Goal: Contribute content: Contribute content

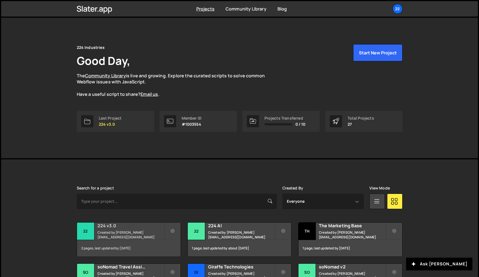
click at [130, 235] on small "Created by kirk@224industries.com.au" at bounding box center [131, 234] width 67 height 9
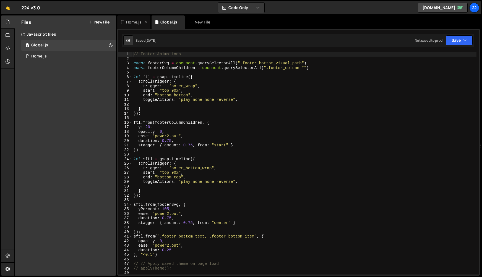
click at [129, 22] on div "Home.js" at bounding box center [133, 22] width 15 height 6
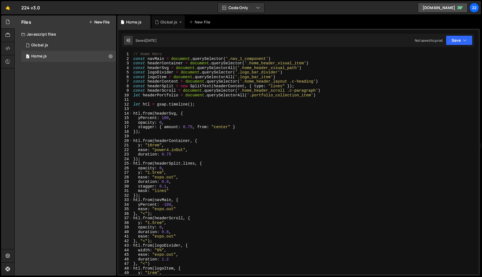
click at [168, 23] on div "Global.js" at bounding box center [168, 22] width 17 height 6
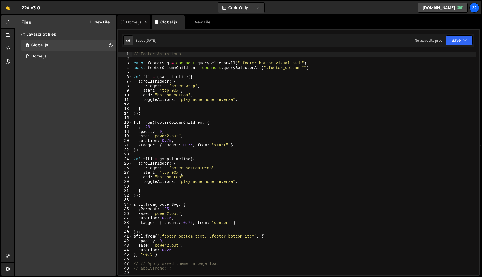
click at [133, 25] on div "Home.js" at bounding box center [133, 21] width 33 height 13
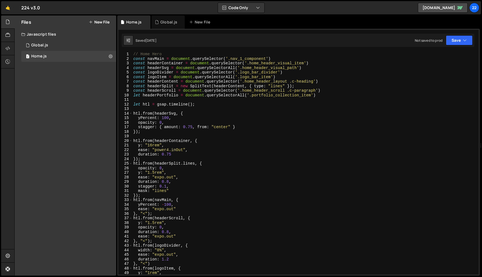
type textarea "const navMain = document.querySelector('.nav_1_component')"
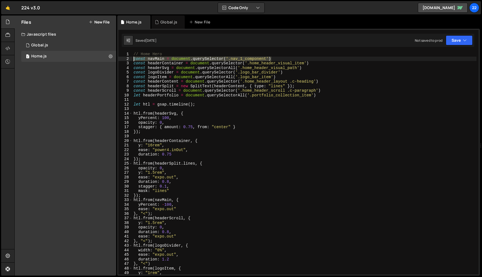
drag, startPoint x: 280, startPoint y: 59, endPoint x: 132, endPoint y: 58, distance: 148.4
click at [132, 58] on div "const navMain = document.querySelector('.nav_1_component') 1 2 3 4 5 6 7 8 9 10…" at bounding box center [298, 163] width 360 height 223
click at [209, 24] on div "New File" at bounding box center [200, 22] width 23 height 6
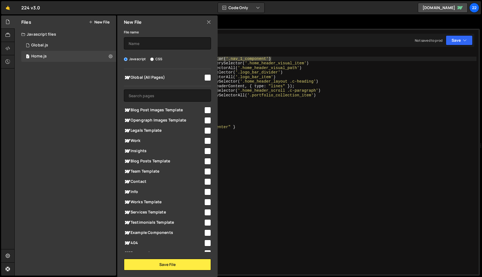
click at [205, 192] on input "checkbox" at bounding box center [207, 192] width 7 height 7
checkbox input "true"
click at [142, 41] on input "text" at bounding box center [167, 43] width 87 height 12
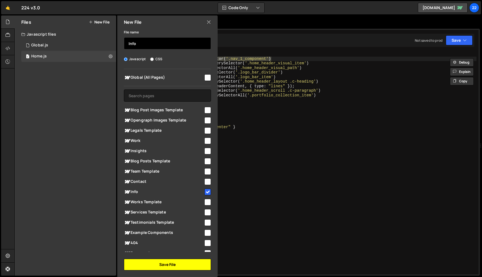
type input "Info"
click at [172, 263] on button "Save File" at bounding box center [167, 265] width 87 height 12
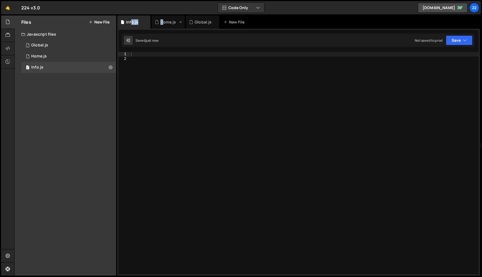
drag, startPoint x: 138, startPoint y: 20, endPoint x: 161, endPoint y: 20, distance: 23.2
click at [162, 20] on div "Info.js Home.js Global.js New File" at bounding box center [298, 21] width 362 height 13
click at [159, 63] on div at bounding box center [304, 168] width 348 height 232
click at [158, 54] on div at bounding box center [304, 168] width 348 height 232
paste textarea "const navMain = document.querySelector('.nav_1_component')"
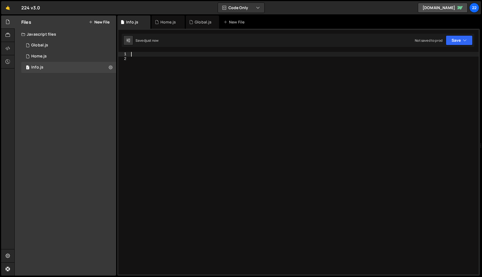
type textarea "const navMain = document.querySelector('.nav_1_component')"
click at [169, 82] on div "const navMain = document . querySelector ( '.nav_1_component' )" at bounding box center [304, 168] width 348 height 232
click at [164, 27] on div "Home.js" at bounding box center [167, 21] width 33 height 13
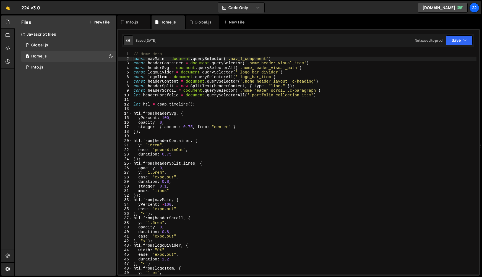
click at [143, 104] on div "// Home Hero const navMain = document . querySelector ( '.nav_1_component' ) co…" at bounding box center [304, 168] width 344 height 232
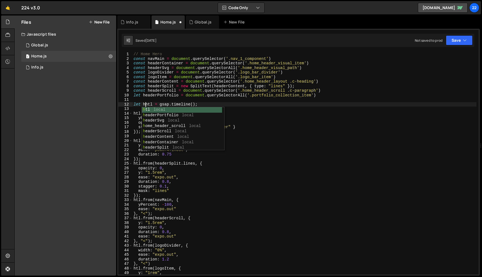
scroll to position [0, 1]
click at [135, 121] on div "// Home Hero const navMain = document . querySelector ( '.nav_1_component' ) co…" at bounding box center [304, 168] width 344 height 232
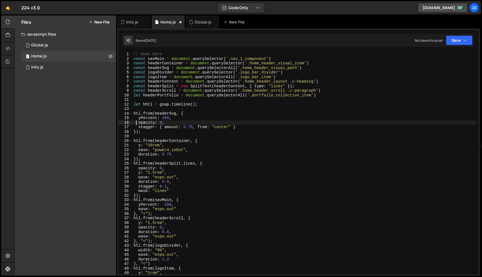
click at [133, 114] on div "// Home Hero const navMain = document . querySelector ( '.nav_1_component' ) co…" at bounding box center [304, 168] width 344 height 232
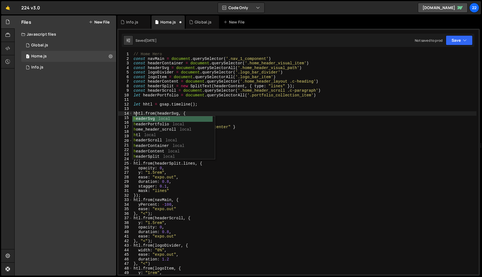
scroll to position [0, 0]
click at [130, 145] on div "21" at bounding box center [125, 145] width 14 height 5
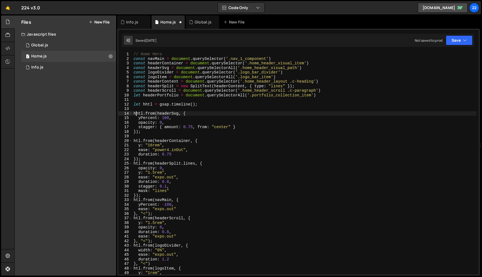
click at [133, 140] on div "// Home Hero const navMain = document . querySelector ( '.nav_1_component' ) co…" at bounding box center [304, 168] width 344 height 232
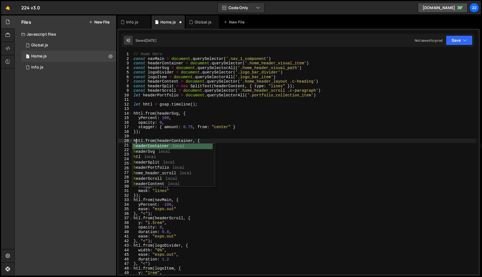
click at [256, 186] on div "// Home Hero const navMain = document . querySelector ( '.nav_1_component' ) co…" at bounding box center [304, 168] width 344 height 232
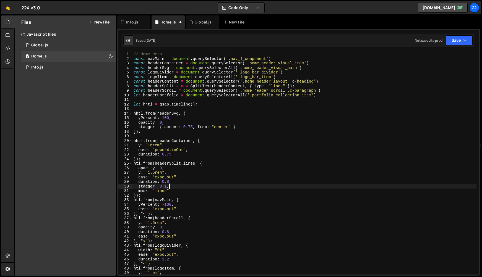
click at [134, 164] on div "// Home Hero const navMain = document . querySelector ( '.nav_1_component' ) co…" at bounding box center [304, 168] width 344 height 232
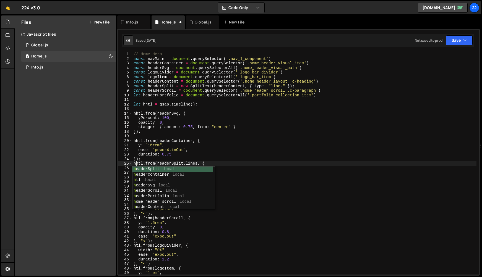
drag, startPoint x: 258, startPoint y: 226, endPoint x: 191, endPoint y: 219, distance: 66.8
click at [258, 226] on div "// Home Hero const navMain = document . querySelector ( '.nav_1_component' ) co…" at bounding box center [304, 168] width 344 height 232
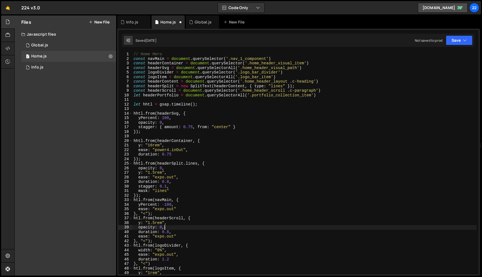
click at [133, 200] on div "// Home Hero const navMain = document . querySelector ( '.nav_1_component' ) co…" at bounding box center [304, 168] width 344 height 232
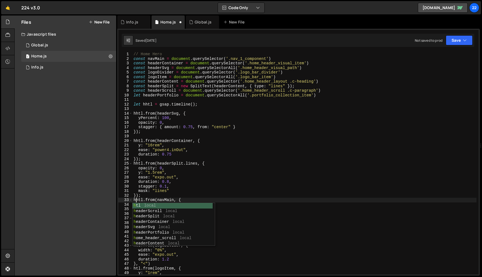
click at [238, 224] on div "// Home Hero const navMain = document . querySelector ( '.nav_1_component' ) co…" at bounding box center [304, 168] width 344 height 232
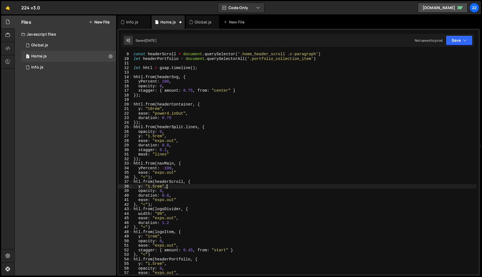
scroll to position [36, 0]
click at [134, 182] on div "const headerScroll = document . querySelector ( '.home_header_scroll .c-paragra…" at bounding box center [304, 168] width 344 height 232
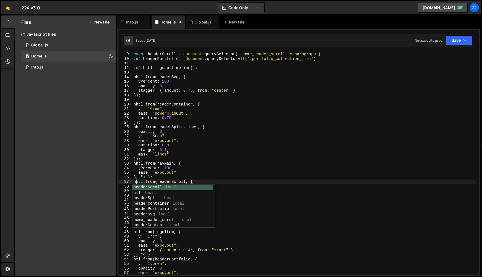
click at [247, 201] on div "const headerScroll = document . querySelector ( '.home_header_scroll .c-paragra…" at bounding box center [304, 168] width 344 height 232
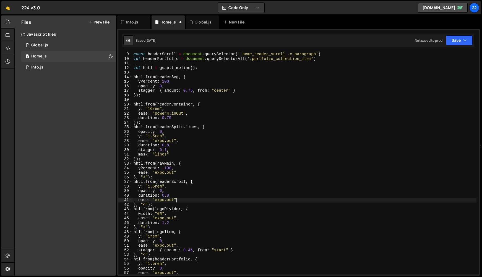
click at [133, 208] on div "const headerScroll = document . querySelector ( '.home_header_scroll .c-paragra…" at bounding box center [304, 168] width 344 height 232
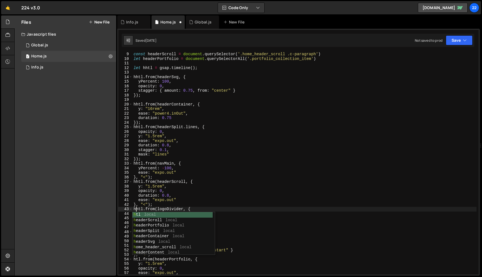
click at [254, 219] on div "const headerScroll = document . querySelector ( '.home_header_scroll .c-paragra…" at bounding box center [304, 168] width 344 height 232
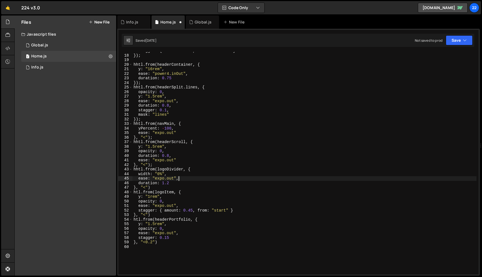
scroll to position [76, 0]
click at [133, 192] on div "stagger : { amount : 0.75 , from : "center" } }) ; hhtl . from ( headerContaine…" at bounding box center [304, 165] width 344 height 232
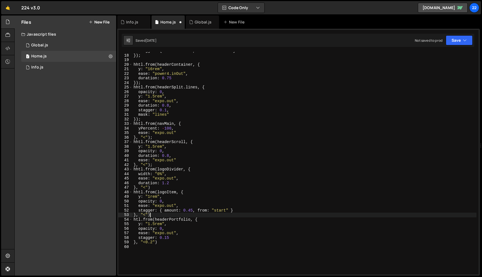
drag, startPoint x: 286, startPoint y: 213, endPoint x: 216, endPoint y: 220, distance: 70.8
click at [285, 213] on div "stagger : { amount : 0.75 , from : "center" } }) ; hhtl . from ( headerContaine…" at bounding box center [304, 165] width 344 height 232
click at [133, 220] on div "stagger : { amount : 0.75 , from : "center" } }) ; hhtl . from ( headerContaine…" at bounding box center [304, 165] width 344 height 232
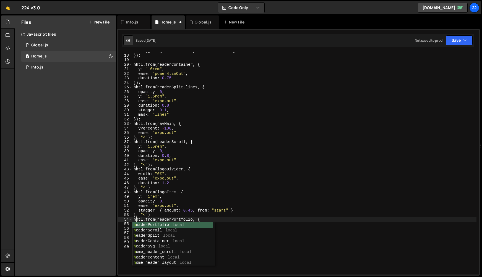
click at [277, 238] on div "stagger : { amount : 0.75 , from : "center" } }) ; hhtl . from ( headerContaine…" at bounding box center [304, 165] width 344 height 232
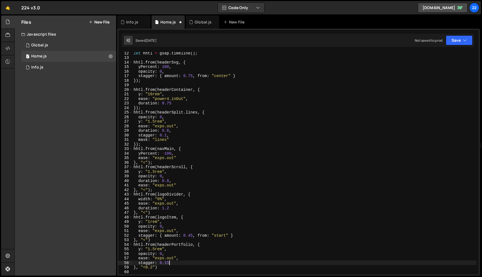
scroll to position [51, 0]
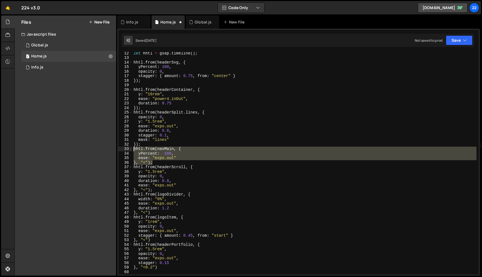
drag, startPoint x: 156, startPoint y: 161, endPoint x: 133, endPoint y: 151, distance: 25.5
click at [130, 151] on div "stagger: 0.15 12 13 14 15 16 17 18 19 20 21 22 23 24 25 26 27 28 29 30 31 32 33…" at bounding box center [298, 163] width 360 height 223
type textarea "hhtl.from(navMain, { yPercent: -100,"
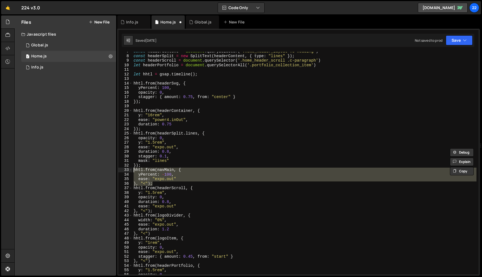
scroll to position [0, 0]
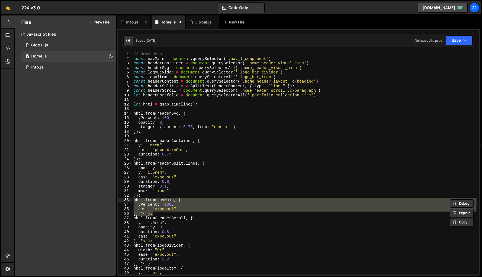
click at [137, 23] on div "Info.js" at bounding box center [132, 22] width 12 height 6
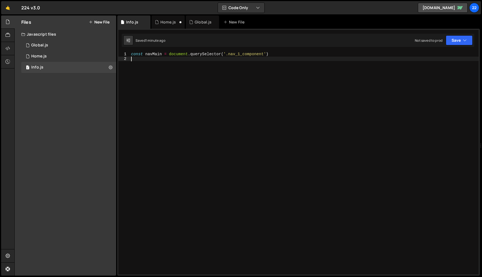
click at [209, 84] on div "const navMain = document . querySelector ( '.nav_1_component' )" at bounding box center [304, 168] width 348 height 232
type textarea "let ihtl = gsap.timeline();"
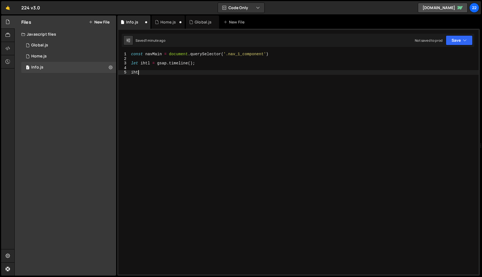
scroll to position [0, 0]
type textarea "i"
paste textarea "}, "<");"
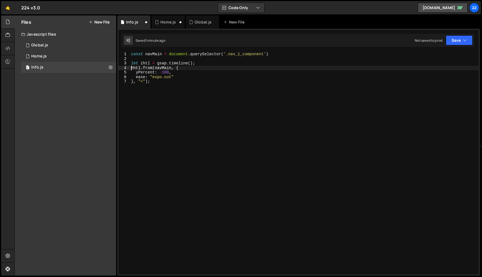
click at [130, 68] on div "const navMain = document . querySelector ( '.nav_1_component' ) let ihtl = gsap…" at bounding box center [304, 168] width 348 height 232
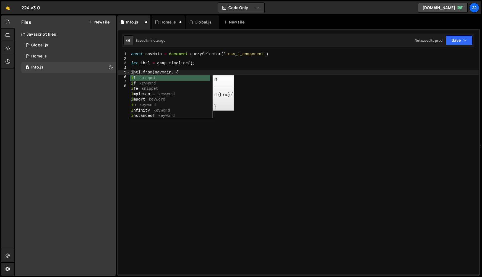
click at [155, 148] on div "const navMain = document . querySelector ( '.nav_1_component' ) let ihtl = gsap…" at bounding box center [304, 168] width 348 height 232
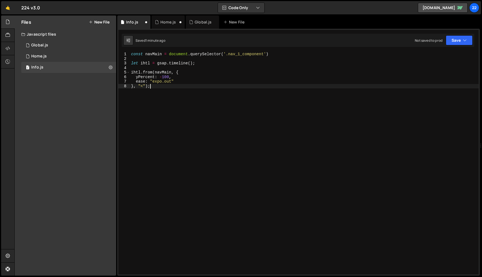
click at [145, 85] on div "const navMain = document . querySelector ( '.nav_1_component' ) let ihtl = gsap…" at bounding box center [304, 168] width 348 height 232
click at [158, 86] on div "const navMain = document . querySelector ( '.nav_1_component' ) let ihtl = gsap…" at bounding box center [304, 168] width 348 height 232
type textarea "});"
click at [163, 21] on div "Home.js" at bounding box center [167, 22] width 15 height 6
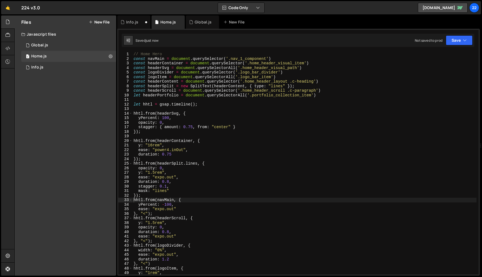
type textarea "const headerSplit = new SplitText(headerContent, { type: "lines" });"
drag, startPoint x: 292, startPoint y: 85, endPoint x: 133, endPoint y: 86, distance: 158.9
click at [133, 86] on div "// Home Hero const navMain = document . querySelector ( '.nav_1_component' ) co…" at bounding box center [304, 168] width 344 height 232
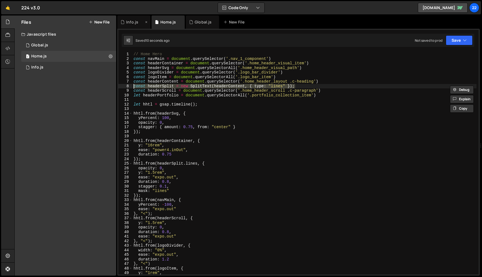
click at [133, 24] on div "Info.js" at bounding box center [132, 22] width 12 height 6
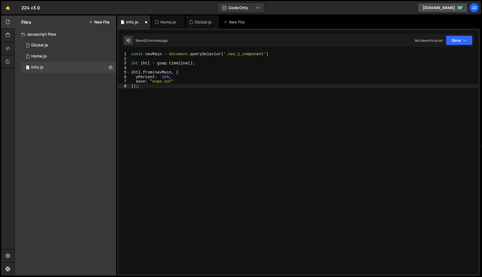
click at [189, 99] on div "const navMain = document . querySelector ( '.nav_1_component' ) let ihtl = gsap…" at bounding box center [304, 168] width 348 height 232
click at [290, 51] on div "1 2 3 4 5 6 7 8 9 10 11 12 13 14 15 16 17 18 19 20 21 22 23 24 25 26 27 28 29 3…" at bounding box center [298, 152] width 362 height 247
type textarea "const navMain = document.querySelector('.nav_1_component')"
click at [286, 53] on div "const navMain = document . querySelector ( '.nav_1_component' ) let ihtl = gsap…" at bounding box center [304, 168] width 348 height 232
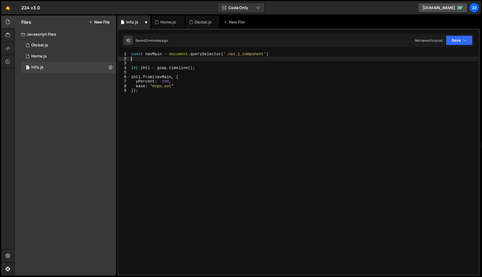
paste textarea "const headerSplit = new SplitText(headerContent, { type: "lines" });"
click at [145, 58] on div "const navMain = document . querySelector ( '.nav_1_component' ) const headerSpl…" at bounding box center [304, 168] width 348 height 232
type textarea "const infoHeaderSplit = new SplitText(headerContent, { type: "lines" });"
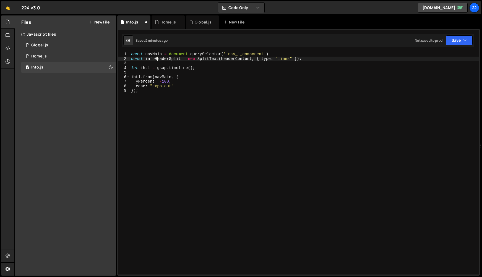
click at [217, 74] on div "const navMain = document . querySelector ( '.nav_1_component' ) const infoHeade…" at bounding box center [304, 168] width 348 height 232
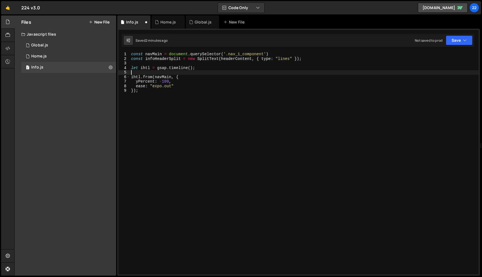
scroll to position [0, 0]
click at [233, 57] on div "const navMain = document . querySelector ( '.nav_1_component' ) const infoHeade…" at bounding box center [304, 168] width 348 height 232
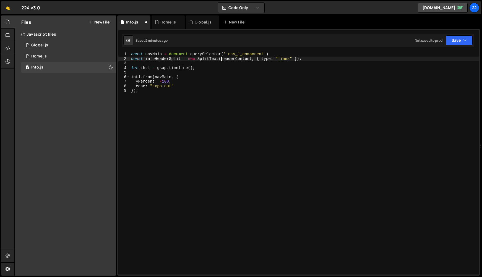
click at [221, 58] on div "const navMain = document . querySelector ( '.nav_1_component' ) const infoHeade…" at bounding box center [304, 168] width 348 height 232
click at [224, 94] on div "const navMain = document . querySelector ( '.nav_1_component' ) const infoHeade…" at bounding box center [304, 168] width 348 height 232
type textarea "});"
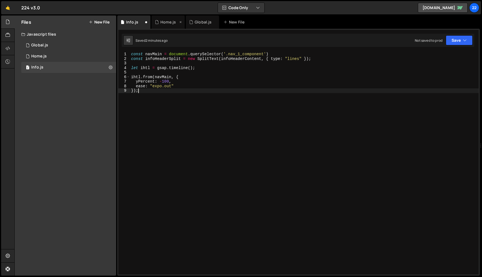
click at [165, 19] on div "Home.js" at bounding box center [167, 22] width 15 height 6
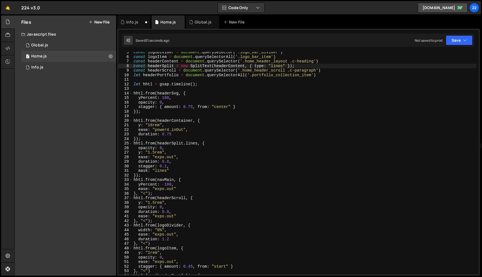
scroll to position [22, 0]
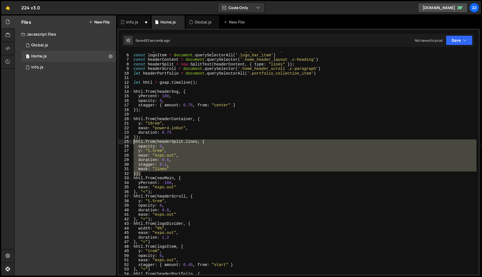
drag, startPoint x: 135, startPoint y: 159, endPoint x: 132, endPoint y: 141, distance: 17.5
click at [132, 141] on div "const logoDivider = document . querySelector ( '.logo_bar_divider' ) const logo…" at bounding box center [304, 164] width 344 height 232
type textarea "hhtl.from(headerSplit.lines, { opacity: 0,"
click at [131, 24] on div "Info.js" at bounding box center [132, 22] width 12 height 6
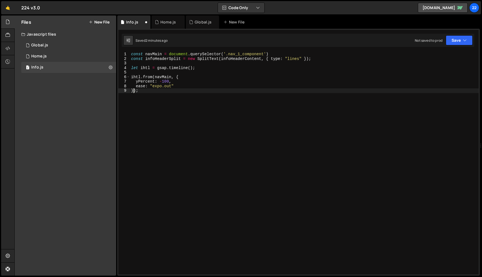
click at [133, 91] on div "const navMain = document . querySelector ( '.nav_1_component' ) const infoHeade…" at bounding box center [304, 168] width 348 height 232
type textarea "},"<");"
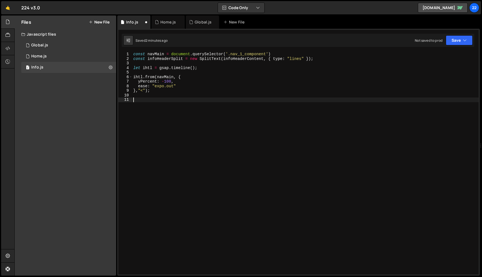
paste textarea "});"
drag, startPoint x: 135, startPoint y: 100, endPoint x: 135, endPoint y: 106, distance: 6.7
click at [135, 102] on div "const navMain = document . querySelector ( '.nav_1_component' ) const infoHeade…" at bounding box center [305, 168] width 346 height 232
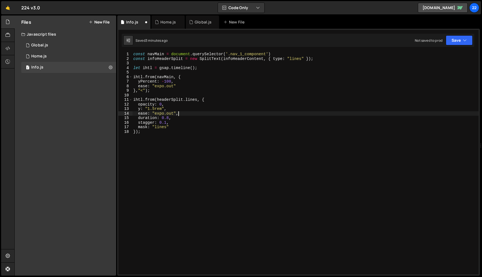
drag, startPoint x: 330, startPoint y: 112, endPoint x: 325, endPoint y: 112, distance: 4.7
click at [329, 112] on div "const navMain = document . querySelector ( '.nav_1_component' ) const infoHeade…" at bounding box center [305, 168] width 346 height 232
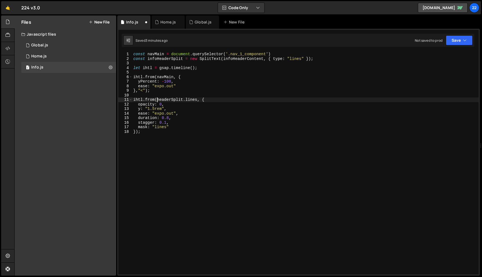
drag, startPoint x: 157, startPoint y: 99, endPoint x: 158, endPoint y: 106, distance: 6.7
click at [157, 99] on div "const navMain = document . querySelector ( '.nav_1_component' ) const infoHeade…" at bounding box center [305, 168] width 346 height 232
click at [227, 125] on div "const navMain = document . querySelector ( '.nav_1_component' ) const infoHeade…" at bounding box center [305, 168] width 346 height 232
type textarea "mask: "lines""
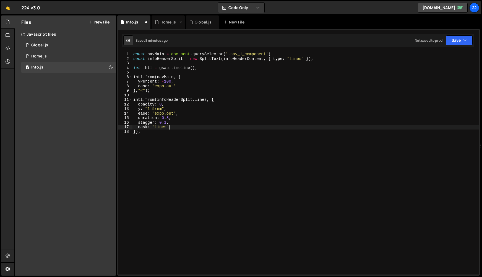
click at [165, 26] on div "Home.js" at bounding box center [167, 21] width 33 height 13
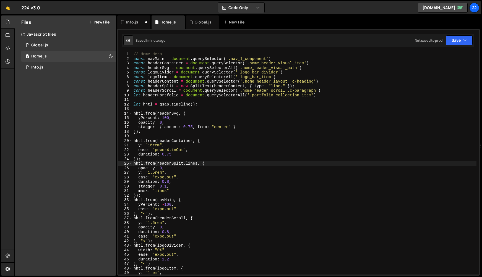
scroll to position [0, 0]
type textarea "const headerContent = document.querySelector('.home_header_layout .c-heading')"
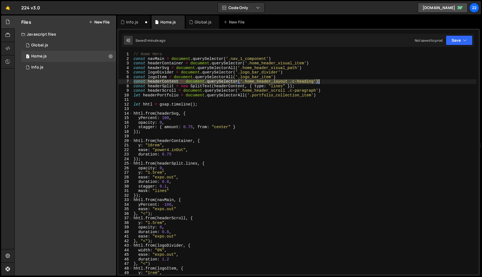
drag, startPoint x: 134, startPoint y: 81, endPoint x: 324, endPoint y: 82, distance: 190.7
click at [324, 82] on div "// Home Hero const navMain = document . querySelector ( '.nav_1_component' ) co…" at bounding box center [304, 168] width 344 height 232
click at [127, 21] on div "Info.js" at bounding box center [132, 22] width 12 height 6
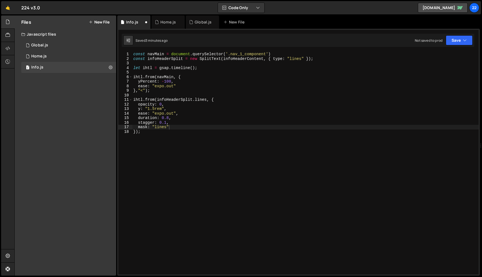
type textarea "const navMain = document.querySelector('.nav_1_component')"
click at [282, 53] on div "const navMain = document . querySelector ( '.nav_1_component' ) const infoHeade…" at bounding box center [305, 168] width 346 height 232
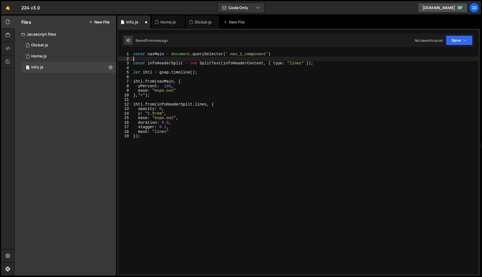
paste textarea "const headerContent = document.querySelector('.home_header_layout .c-heading')"
click at [147, 59] on div "const navMain = document . querySelector ( '.nav_1_component' ) const headerCon…" at bounding box center [305, 168] width 346 height 232
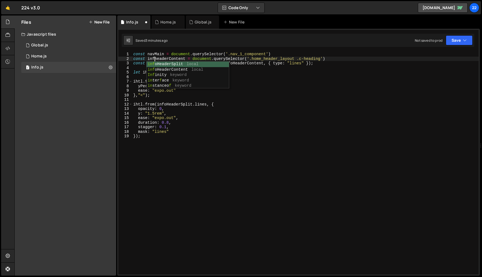
scroll to position [0, 1]
click at [282, 92] on div "const navMain = document . querySelector ( '.nav_1_component' ) const infoheade…" at bounding box center [305, 168] width 346 height 232
drag, startPoint x: 297, startPoint y: 58, endPoint x: 254, endPoint y: 59, distance: 42.6
click at [254, 59] on div "const navMain = document . querySelector ( '.nav_1_component' ) const infoheade…" at bounding box center [305, 168] width 346 height 232
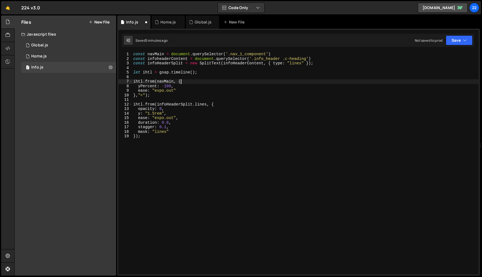
click at [264, 83] on div "const navMain = document . querySelector ( '.nav_1_component' ) const infoheade…" at bounding box center [305, 168] width 346 height 232
type textarea "ihtl.from(navMain, {"
click at [216, 156] on div "const navMain = document . querySelector ( '.nav_1_component' ) const infoheade…" at bounding box center [305, 168] width 346 height 232
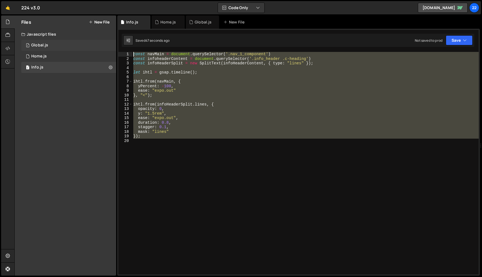
drag, startPoint x: 116, startPoint y: 64, endPoint x: 114, endPoint y: 41, distance: 23.5
click at [114, 41] on div "Files New File Javascript files 1 Global.js 0 1 Home.js 0 1 Info.js 0 CSS files" at bounding box center [247, 145] width 467 height 261
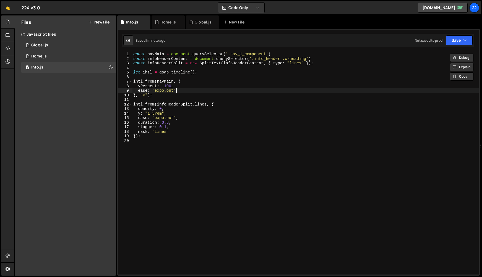
click at [182, 84] on div "const navMain = document . querySelector ( '.nav_1_component' ) const infoheade…" at bounding box center [305, 168] width 346 height 232
type textarea "yPercent: -100,"
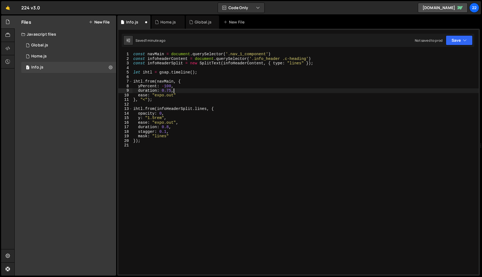
scroll to position [0, 2]
click at [205, 139] on div "const navMain = document . querySelector ( '.nav_1_component' ) const infoheade…" at bounding box center [305, 168] width 346 height 232
type textarea "});"
click at [230, 159] on div "const navMain = document . querySelector ( '.nav_1_component' ) const infoheade…" at bounding box center [305, 168] width 346 height 232
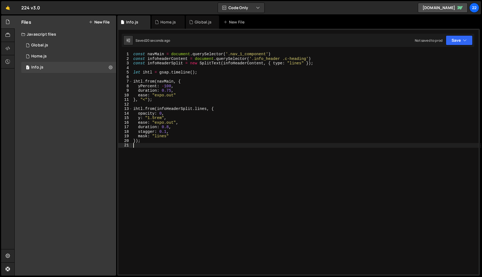
scroll to position [0, 0]
click at [191, 157] on div "const navMain = document . querySelector ( '.nav_1_component' ) const infoheade…" at bounding box center [305, 168] width 346 height 232
drag, startPoint x: 280, startPoint y: 59, endPoint x: 252, endPoint y: 59, distance: 28.7
click at [252, 59] on div "const navMain = document . querySelector ( '.nav_1_component' ) const infoheade…" at bounding box center [305, 168] width 346 height 232
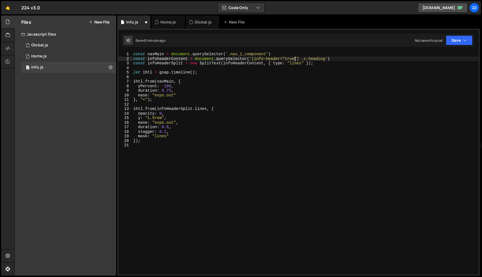
click at [251, 83] on div "const navMain = document . querySelector ( '.nav_1_component' ) const infoheade…" at bounding box center [305, 168] width 346 height 232
drag, startPoint x: 331, startPoint y: 59, endPoint x: 130, endPoint y: 57, distance: 200.4
click at [130, 57] on div "ihtl.from(navMain, { 1 2 3 4 5 6 7 8 9 10 11 12 13 14 15 16 17 18 19 20 21 cons…" at bounding box center [298, 163] width 360 height 223
type textarea "const infoheaderContent = document.querySelector('[info-header="true"] .c-headi…"
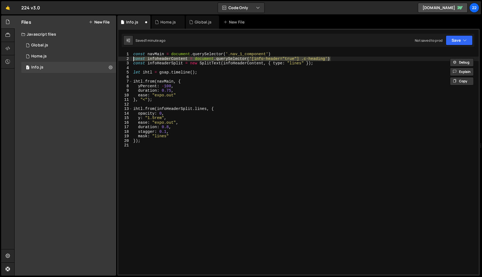
click at [199, 174] on div "const navMain = document . querySelector ( '.nav_1_component' ) const infoheade…" at bounding box center [305, 168] width 346 height 232
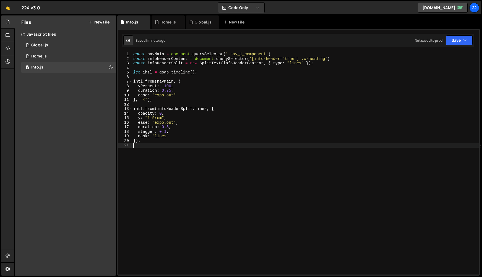
click at [287, 108] on div "const navMain = document . querySelector ( '.nav_1_component' ) const infoheade…" at bounding box center [305, 168] width 346 height 232
click at [238, 135] on div "const navMain = document . querySelector ( '.nav_1_component' ) const infoheade…" at bounding box center [305, 168] width 346 height 232
type textarea "mask: "lines""
click at [181, 173] on div "const navMain = document . querySelector ( '.nav_1_component' ) const infoheade…" at bounding box center [305, 168] width 346 height 232
click at [166, 23] on div "Home.js" at bounding box center [167, 22] width 15 height 6
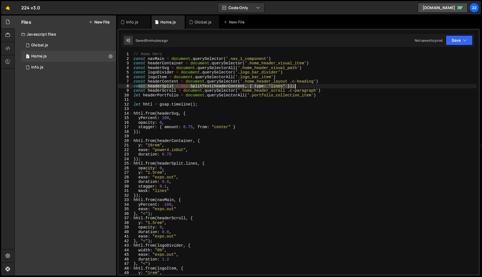
drag, startPoint x: 148, startPoint y: 86, endPoint x: 318, endPoint y: 85, distance: 170.0
click at [318, 85] on div "// Home Hero const navMain = document . querySelector ( '.nav_1_component' ) co…" at bounding box center [304, 168] width 344 height 232
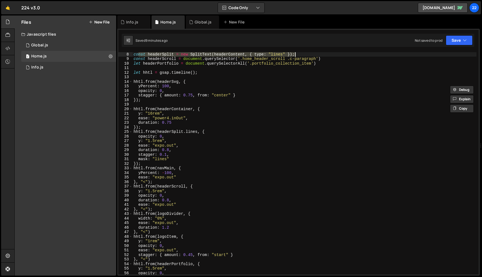
scroll to position [26, 0]
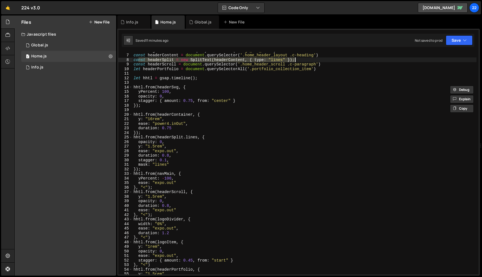
click at [301, 158] on div "const logoItem = document . querySelectorAll ( '.logo_bar_item' ) const headerC…" at bounding box center [304, 164] width 344 height 232
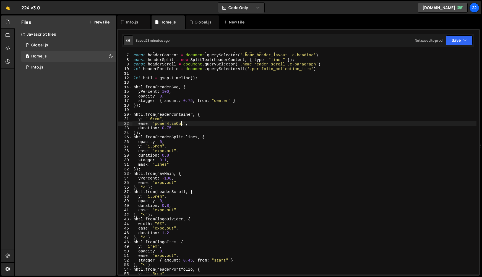
click at [180, 123] on div "const logoItem = document . querySelectorAll ( '.logo_bar_item' ) const headerC…" at bounding box center [304, 164] width 344 height 232
type textarea "ease: "power4.inOut","
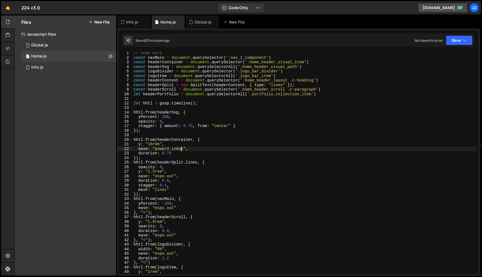
scroll to position [20, 0]
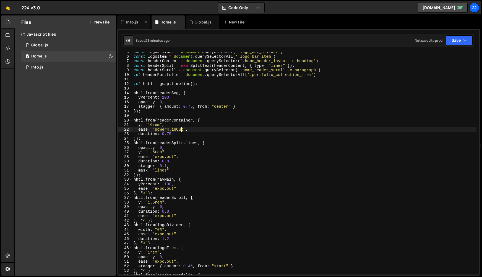
click at [126, 20] on div "Info.js" at bounding box center [132, 22] width 12 height 6
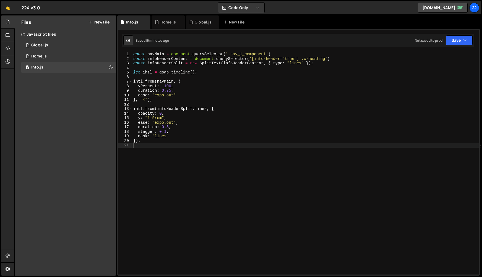
drag, startPoint x: 203, startPoint y: 127, endPoint x: 200, endPoint y: 127, distance: 3.4
click at [202, 127] on div "const navMain = document . querySelector ( '.nav_1_component' ) const infoheade…" at bounding box center [305, 168] width 346 height 232
drag, startPoint x: 182, startPoint y: 136, endPoint x: 119, endPoint y: 135, distance: 63.0
click at [119, 135] on div "duration: 0.8, 1 2 3 4 5 6 7 8 9 10 11 12 13 14 15 16 17 18 19 20 21 const navM…" at bounding box center [298, 163] width 360 height 223
type textarea "mask: "lines""
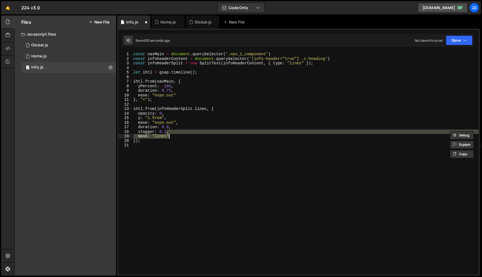
drag, startPoint x: 212, startPoint y: 98, endPoint x: 205, endPoint y: 93, distance: 8.1
click at [211, 98] on div "const navMain = document . querySelector ( '.nav_1_component' ) const infoheade…" at bounding box center [305, 168] width 346 height 232
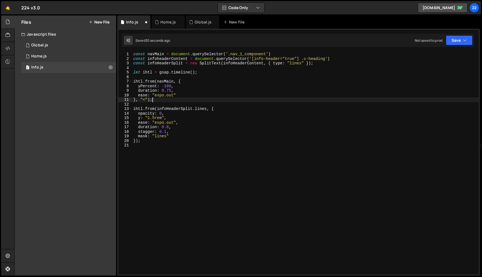
click at [160, 59] on div "const navMain = document . querySelector ( '.nav_1_component' ) const infoheade…" at bounding box center [305, 168] width 346 height 232
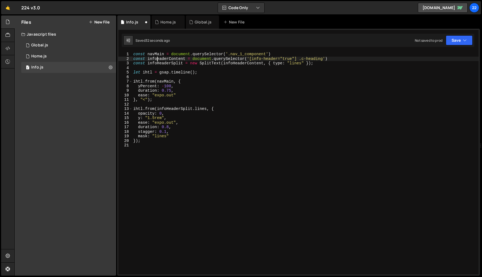
type textarea "const infoHeaderContent = document.querySelector('[info-header="true"] .c-headi…"
click at [184, 151] on div "const navMain = document . querySelector ( '.nav_1_component' ) const infoHeade…" at bounding box center [305, 168] width 346 height 232
click at [165, 153] on div "const navMain = document . querySelector ( '.nav_1_component' ) const infoHeade…" at bounding box center [305, 168] width 346 height 232
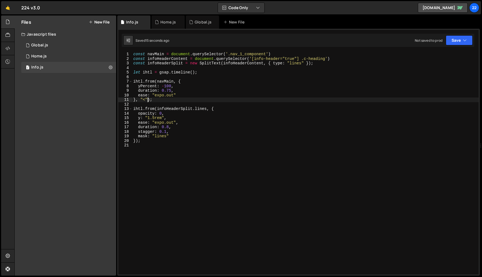
click at [148, 99] on div "const navMain = document . querySelector ( '.nav_1_component' ) const infoHeade…" at bounding box center [305, 168] width 346 height 232
drag, startPoint x: 416, startPoint y: 13, endPoint x: 413, endPoint y: 17, distance: 4.8
click at [416, 13] on div "🤙 224 v3.0 ⚠️ Code is being edited in another browser Code Only Code Only Code …" at bounding box center [240, 7] width 479 height 13
click at [156, 143] on div "const navMain = document . querySelector ( '.nav_1_component' ) const infoHeade…" at bounding box center [305, 168] width 346 height 232
click at [141, 101] on div "const navMain = document . querySelector ( '.nav_1_component' ) const infoHeade…" at bounding box center [305, 168] width 346 height 232
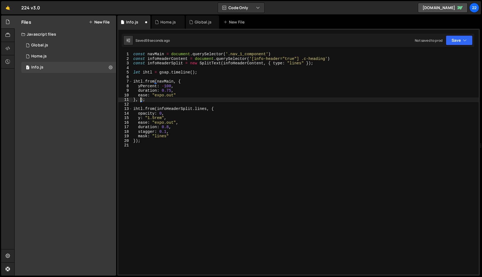
type textarea "});"
click at [251, 183] on div "const navMain = document . querySelector ( '.nav_1_component' ) const infoHeade…" at bounding box center [305, 168] width 346 height 232
click at [220, 120] on div "const navMain = document . querySelector ( '.nav_1_component' ) const infoHeade…" at bounding box center [305, 168] width 346 height 232
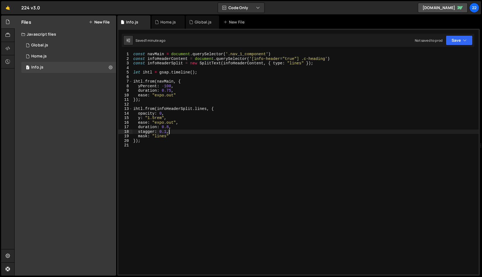
click at [198, 130] on div "const navMain = document . querySelector ( '.nav_1_component' ) const infoHeade…" at bounding box center [305, 168] width 346 height 232
click at [155, 141] on div "const navMain = document . querySelector ( '.nav_1_component' ) const infoHeade…" at bounding box center [305, 168] width 346 height 232
click at [136, 142] on div "const navMain = document . querySelector ( '.nav_1_component' ) const infoHeade…" at bounding box center [305, 168] width 346 height 232
type textarea "},"<);"
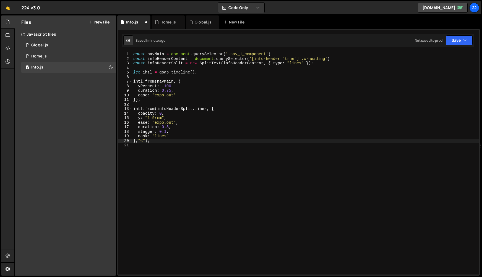
scroll to position [0, 1]
click at [170, 155] on div "const navMain = document . querySelector ( '.nav_1_component' ) const infoHeade…" at bounding box center [305, 168] width 346 height 232
click at [268, 206] on div "const navMain = document . querySelector ( '.nav_1_component' ) const infoHeade…" at bounding box center [305, 168] width 346 height 232
click at [256, 191] on div "const navMain = document . querySelector ( '.nav_1_component' ) const infoHeade…" at bounding box center [305, 168] width 346 height 232
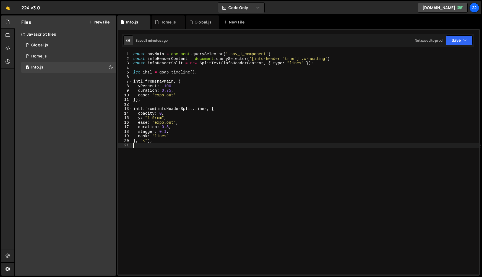
click at [214, 152] on div "const navMain = document . querySelector ( '.nav_1_component' ) const infoHeade…" at bounding box center [305, 168] width 346 height 232
click at [322, 64] on div "const navMain = document . querySelector ( '.nav_1_component' ) const infoHeade…" at bounding box center [305, 168] width 346 height 232
type textarea "const infoHeaderSplit = new SplitText(infoHeaderContent, { type: "lines" });"
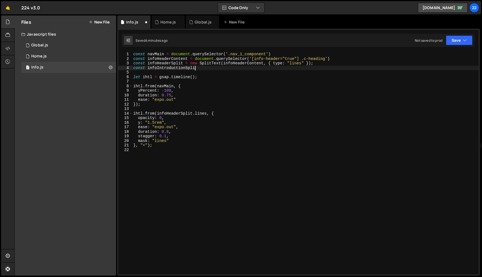
scroll to position [0, 4]
drag, startPoint x: 319, startPoint y: 63, endPoint x: 190, endPoint y: 65, distance: 129.1
click at [190, 65] on div "const navMain = document . querySelector ( '.nav_1_component' ) const infoHeade…" at bounding box center [305, 168] width 346 height 232
click at [205, 67] on div "const navMain = document . querySelector ( '.nav_1_component' ) const infoHeade…" at bounding box center [305, 168] width 346 height 232
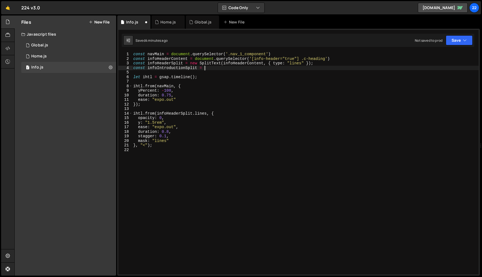
paste textarea "new SplitText(infoHeaderContent, { type: "lines" });"
drag, startPoint x: 261, startPoint y: 68, endPoint x: 251, endPoint y: 71, distance: 11.0
click at [248, 68] on div "const navMain = document . querySelector ( '.nav_1_component' ) const infoHeade…" at bounding box center [305, 168] width 346 height 232
click at [280, 93] on div "const navMain = document . querySelector ( '.nav_1_component' ) const infoHeade…" at bounding box center [305, 168] width 346 height 232
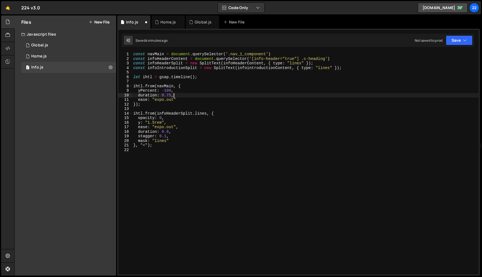
scroll to position [0, 2]
drag, startPoint x: 292, startPoint y: 68, endPoint x: 238, endPoint y: 68, distance: 53.9
click at [238, 68] on div "const navMain = document . querySelector ( '.nav_1_component' ) const infoHeade…" at bounding box center [305, 168] width 346 height 232
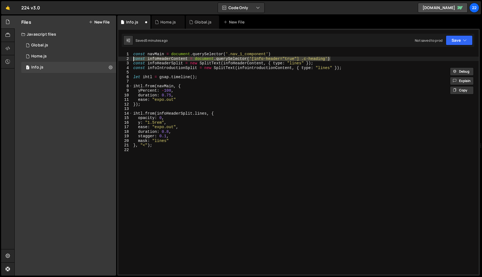
drag, startPoint x: 323, startPoint y: 60, endPoint x: 132, endPoint y: 58, distance: 191.0
click at [131, 58] on div "const infoIntroductionSplit = new SplitText(infointroductionContent, { type: "l…" at bounding box center [298, 163] width 360 height 223
type textarea "const infoHeaderContent = document.querySelector('[info-header="true"] .c-headi…"
click at [358, 60] on div "const navMain = document . querySelector ( '.nav_1_component' ) const infoHeade…" at bounding box center [305, 163] width 346 height 223
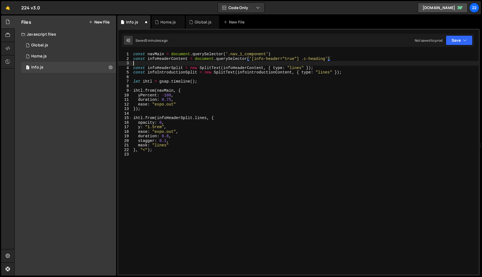
scroll to position [0, 0]
paste textarea "const infoHeaderContent = document.querySelector('[info-header="true"] .c-headi…"
click at [171, 63] on div "const navMain = document . querySelector ( '.nav_1_component' ) const infoHeade…" at bounding box center [305, 168] width 346 height 232
drag, startPoint x: 267, startPoint y: 68, endPoint x: 289, endPoint y: 63, distance: 22.7
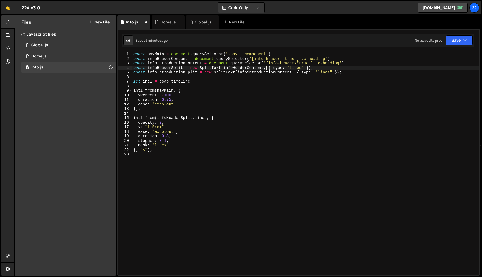
click at [268, 68] on div "const navMain = document . querySelector ( '.nav_1_component' ) const infoHeade…" at bounding box center [305, 168] width 346 height 232
drag, startPoint x: 294, startPoint y: 62, endPoint x: 292, endPoint y: 68, distance: 6.0
click at [294, 63] on div "const navMain = document . querySelector ( '.nav_1_component' ) const infoHeade…" at bounding box center [305, 168] width 346 height 232
drag, startPoint x: 354, startPoint y: 64, endPoint x: 334, endPoint y: 64, distance: 20.2
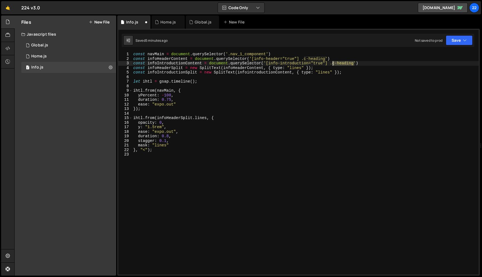
click at [334, 64] on div "const navMain = document . querySelector ( '.nav_1_component' ) const infoHeade…" at bounding box center [305, 168] width 346 height 232
paste textarea "paragraph"
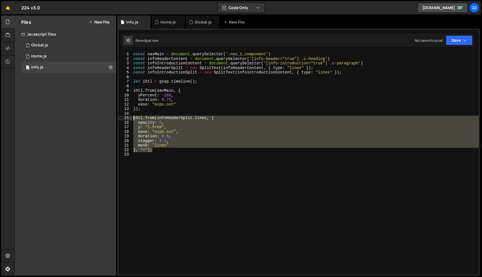
drag, startPoint x: 162, startPoint y: 151, endPoint x: 132, endPoint y: 118, distance: 44.2
click at [132, 118] on div "const infoIntroductionContent = document.querySelector('[info-introduction="tru…" at bounding box center [298, 163] width 360 height 223
type textarea "ihtl.from(infoHeaderSplit.lines, { opacity: 0,"
click at [163, 156] on div "const navMain = document . querySelector ( '.nav_1_component' ) const infoHeade…" at bounding box center [305, 168] width 346 height 232
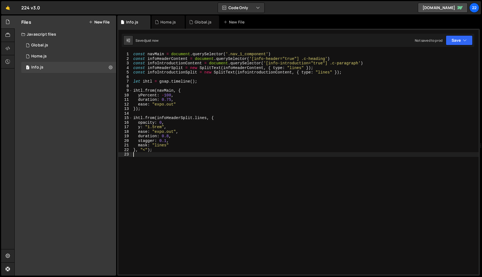
scroll to position [0, 0]
paste textarea "}, "<");"
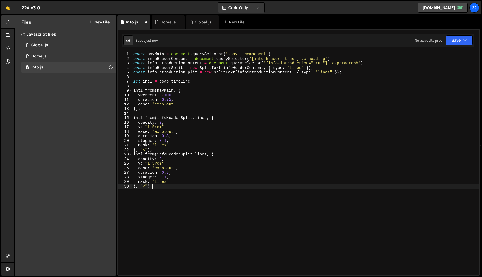
click at [134, 155] on div "const navMain = document . querySelector ( '.nav_1_component' ) const infoHeade…" at bounding box center [305, 168] width 346 height 232
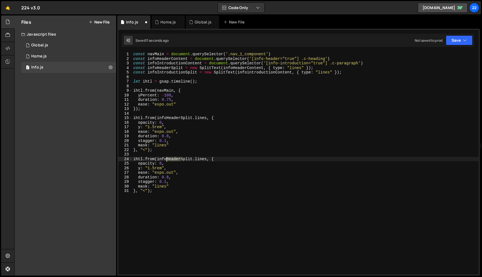
drag, startPoint x: 180, startPoint y: 159, endPoint x: 168, endPoint y: 159, distance: 12.4
click at [167, 159] on div "const navMain = document . querySelector ( '.nav_1_component' ) const infoHeade…" at bounding box center [305, 168] width 346 height 232
drag, startPoint x: 164, startPoint y: 88, endPoint x: 166, endPoint y: 94, distance: 6.5
click at [164, 90] on div "const navMain = document . querySelector ( '.nav_1_component' ) const infoHeade…" at bounding box center [305, 168] width 346 height 232
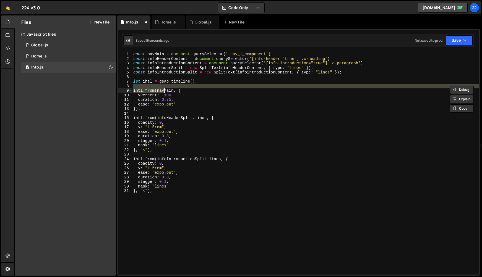
click at [169, 99] on div "const navMain = document . querySelector ( '.nav_1_component' ) const infoHeade…" at bounding box center [305, 168] width 346 height 232
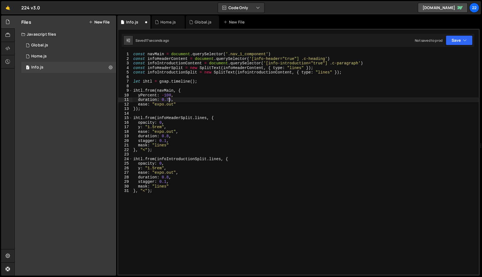
scroll to position [0, 2]
type textarea "duration: 0.85,"
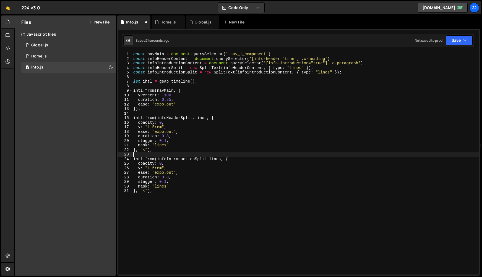
click at [191, 153] on div "const navMain = document . querySelector ( '.nav_1_component' ) const infoHeade…" at bounding box center [305, 168] width 346 height 232
click at [256, 188] on div "const navMain = document . querySelector ( '.nav_1_component' ) const infoHeade…" at bounding box center [305, 168] width 346 height 232
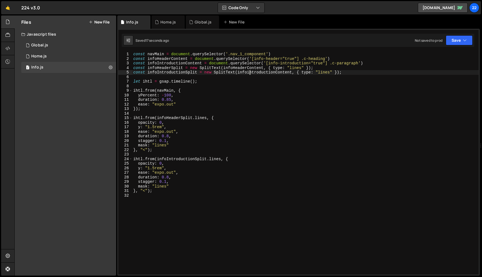
drag, startPoint x: 250, startPoint y: 72, endPoint x: 246, endPoint y: 86, distance: 14.9
click at [250, 72] on div "const navMain = document . querySelector ( '.nav_1_component' ) const infoHeade…" at bounding box center [305, 168] width 346 height 232
click at [292, 130] on div "const navMain = document . querySelector ( '.nav_1_component' ) const infoHeade…" at bounding box center [305, 168] width 346 height 232
type textarea "ease: "expo.out","
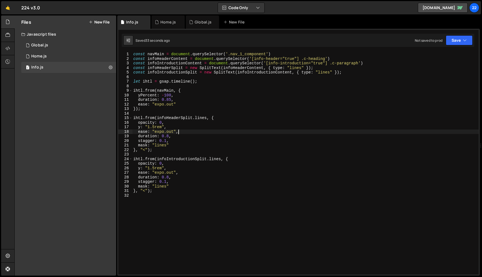
click at [169, 208] on div "const navMain = document . querySelector ( '.nav_1_component' ) const infoHeade…" at bounding box center [305, 168] width 346 height 232
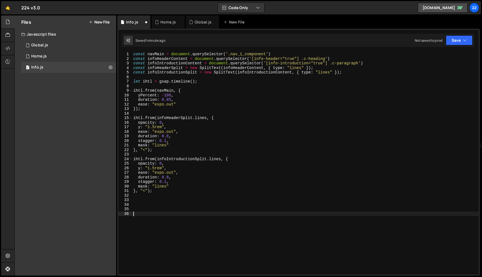
click at [362, 72] on div "const navMain = document . querySelector ( '.nav_1_component' ) const infoHeade…" at bounding box center [305, 168] width 346 height 232
type textarea "const infoIntroductionSplit = new SplitText(infoIntroductionContent, { type: "l…"
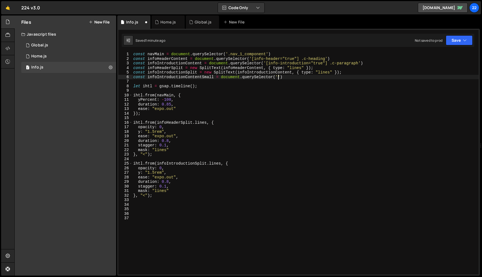
scroll to position [0, 10]
paste textarea ".info_intro_content'"
drag, startPoint x: 281, startPoint y: 77, endPoint x: 280, endPoint y: 84, distance: 7.7
click at [281, 79] on div "const navMain = document . querySelector ( '.nav_1_component' ) const infoHeade…" at bounding box center [305, 168] width 346 height 232
type textarea "const infoIntroductionContentSmall = document.querySelector('.info_intro_conten…"
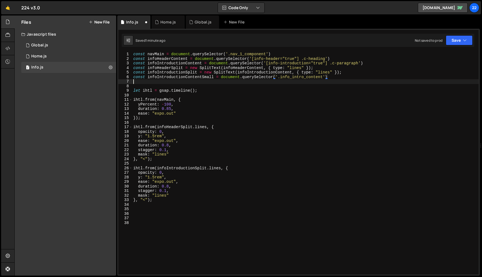
scroll to position [0, 0]
click at [158, 201] on div "const navMain = document . querySelector ( '.nav_1_component' ) const infoHeade…" at bounding box center [305, 168] width 346 height 232
type textarea "}, "<");"
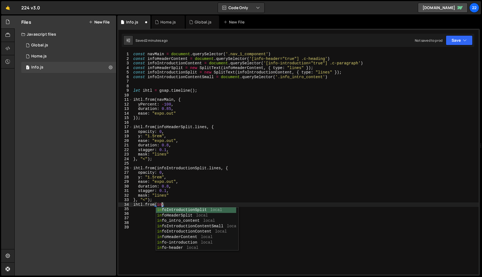
scroll to position [0, 2]
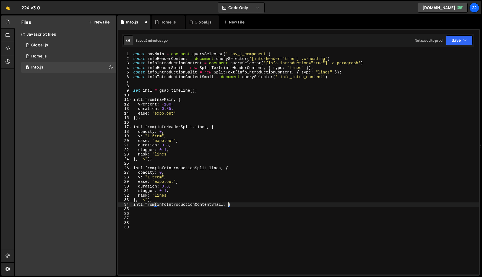
type textarea "ihtl.from(infoIntroductionContentSmall, {)"
type textarea "opacity: 0,"
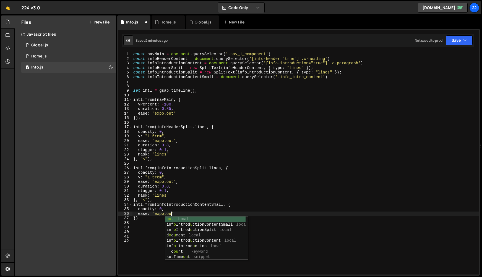
scroll to position [0, 2]
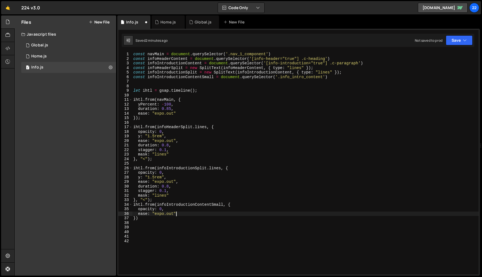
type textarea "ease: "expo.out","
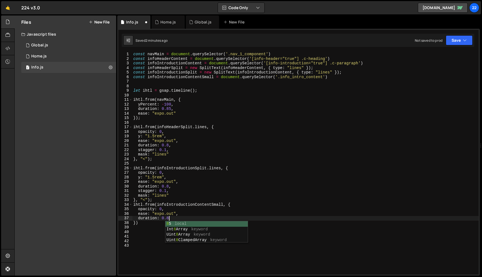
click at [143, 220] on div "const navMain = document . querySelector ( '.nav_1_component' ) const infoHeade…" at bounding box center [305, 168] width 346 height 232
click at [135, 223] on div "const navMain = document . querySelector ( '.nav_1_component' ) const infoHeade…" at bounding box center [305, 168] width 346 height 232
click at [147, 222] on div "const navMain = document . querySelector ( '.nav_1_component' ) const infoHeade…" at bounding box center [305, 168] width 346 height 232
click at [159, 223] on div "const navMain = document . querySelector ( '.nav_1_component' ) const infoHeade…" at bounding box center [305, 168] width 346 height 232
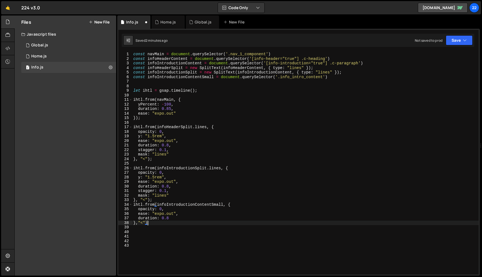
click at [345, 77] on div "const navMain = document . querySelector ( '.nav_1_component' ) const infoHeade…" at bounding box center [305, 168] width 346 height 232
type textarea "const infoIntroductionContentSmall = document.querySelector('.info_intro_conten…"
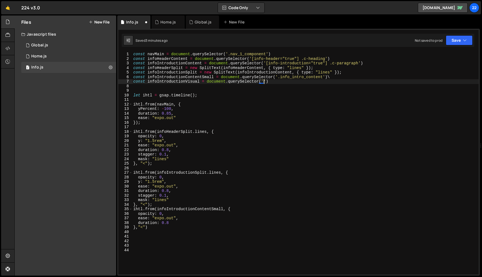
scroll to position [0, 9]
paste textarea ".info_intro_visual_aspect')"
click at [366, 78] on div "const navMain = document . querySelector ( '.nav_1_component' ) const infoHeade…" at bounding box center [305, 168] width 346 height 232
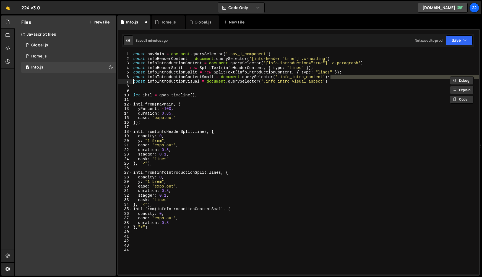
click at [358, 78] on div "const navMain = document . querySelector ( '.nav_1_component' ) const infoHeade…" at bounding box center [305, 163] width 346 height 223
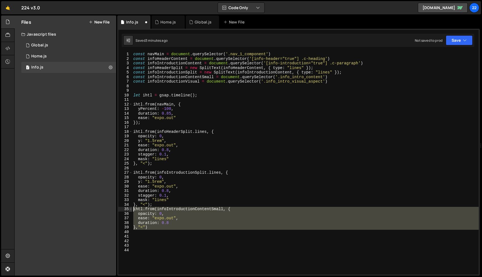
drag, startPoint x: 155, startPoint y: 230, endPoint x: 132, endPoint y: 211, distance: 30.4
click at [130, 210] on div "const infoIntroductionContentSmall = document.querySelector('.info_intro_conten…" at bounding box center [298, 163] width 360 height 223
click at [155, 228] on div "const navMain = document . querySelector ( '.nav_1_component' ) const infoHeade…" at bounding box center [305, 163] width 346 height 223
type textarea "},"<")"
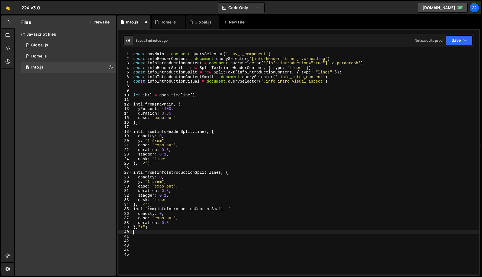
scroll to position [0, 0]
drag, startPoint x: 224, startPoint y: 231, endPoint x: 196, endPoint y: 240, distance: 28.7
click at [197, 237] on div "const navMain = document . querySelector ( '.nav_1_component' ) const infoHeade…" at bounding box center [304, 168] width 344 height 232
click at [212, 240] on div "const navMain = document . querySelector ( '.nav_1_component' ) const infoHeade…" at bounding box center [304, 167] width 344 height 230
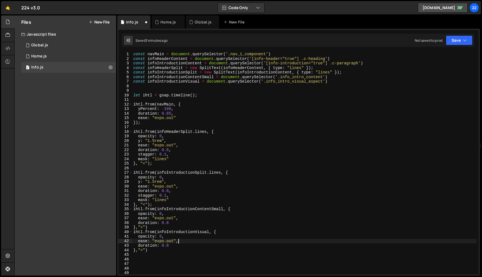
scroll to position [0, 2]
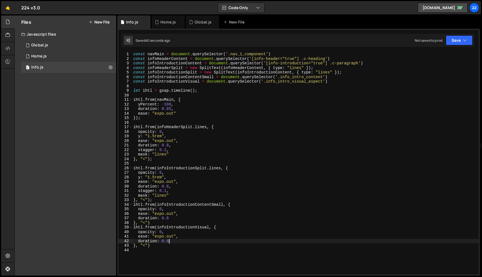
click at [275, 154] on div "const navMain = document . querySelector ( '.nav_1_component' ) const infoHeade…" at bounding box center [305, 167] width 346 height 230
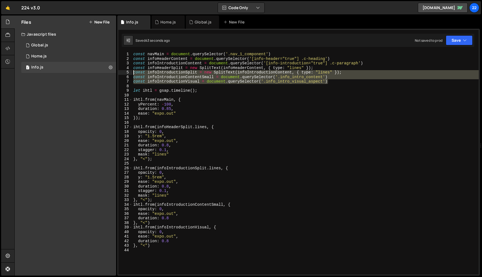
drag, startPoint x: 291, startPoint y: 82, endPoint x: 124, endPoint y: 72, distance: 168.0
click at [123, 72] on div "mask: "lines" 1 2 3 4 5 6 7 8 9 10 11 12 13 14 15 16 17 18 19 20 21 22 23 24 25…" at bounding box center [298, 163] width 360 height 223
type textarea "const infoIntroductionSplit = new SplitText(infoIntroductionContent, { type: "l…"
click at [255, 86] on div "const navMain = document . querySelector ( '.nav_1_component' ) const infoHeade…" at bounding box center [305, 167] width 346 height 230
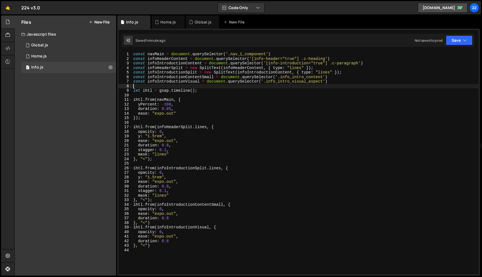
click at [280, 59] on div "const navMain = document . querySelector ( '.nav_1_component' ) const infoHeade…" at bounding box center [305, 167] width 346 height 230
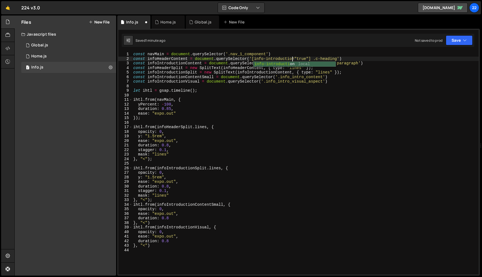
scroll to position [0, 11]
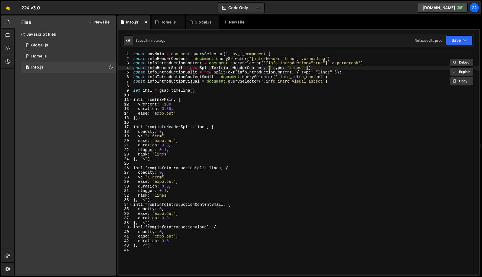
click at [305, 68] on div "const navMain = document . querySelector ( '.nav_1_component' ) const infoHeade…" at bounding box center [305, 168] width 346 height 232
click at [308, 64] on div "const navMain = document . querySelector ( '.nav_1_component' ) const infoHeade…" at bounding box center [305, 168] width 346 height 232
type textarea "const infoIntroductionContent = document.querySelector('[info-introduction="tru…"
click at [299, 95] on div "const navMain = document . querySelector ( '.nav_1_component' ) const infoHeade…" at bounding box center [305, 168] width 346 height 232
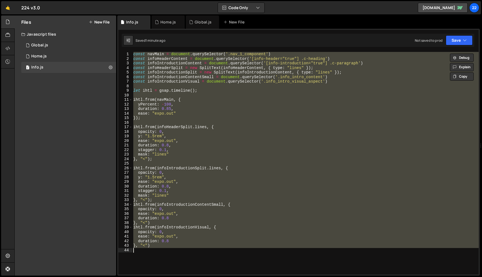
click at [213, 186] on div "const navMain = document . querySelector ( '.nav_1_component' ) const infoHeade…" at bounding box center [305, 163] width 346 height 223
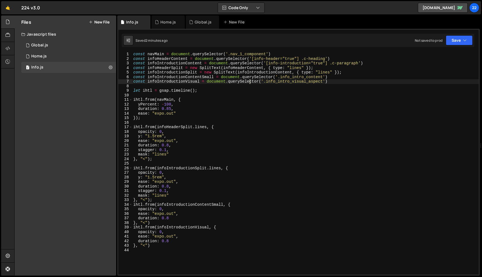
click at [250, 80] on div "const navMain = document . querySelector ( '.nav_1_component' ) const infoHeade…" at bounding box center [305, 168] width 346 height 232
drag, startPoint x: 272, startPoint y: 77, endPoint x: 271, endPoint y: 82, distance: 5.6
click at [272, 77] on div "const navMain = document . querySelector ( '.nav_1_component' ) const infoHeade…" at bounding box center [305, 168] width 346 height 232
click at [264, 114] on div "const navMain = document . querySelector ( '.nav_1_component' ) const infoHeade…" at bounding box center [305, 168] width 346 height 232
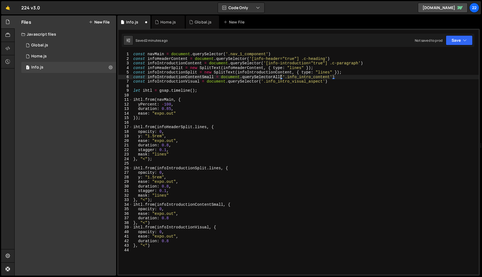
scroll to position [0, 3]
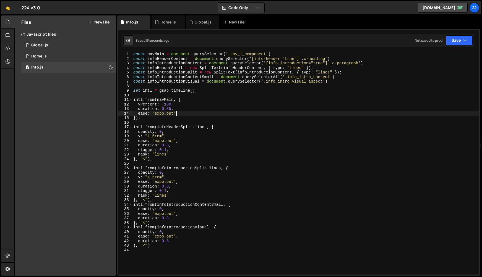
click at [288, 146] on div "const navMain = document . querySelector ( '.nav_1_component' ) const infoHeade…" at bounding box center [305, 168] width 346 height 232
click at [375, 150] on div "const navMain = document . querySelector ( '.nav_1_component' ) const infoHeade…" at bounding box center [305, 168] width 346 height 232
click at [247, 189] on div "const navMain = document . querySelector ( '.nav_1_component' ) const infoHeade…" at bounding box center [305, 168] width 346 height 232
click at [181, 232] on div "const navMain = document . querySelector ( '.nav_1_component' ) const infoHeade…" at bounding box center [305, 168] width 346 height 232
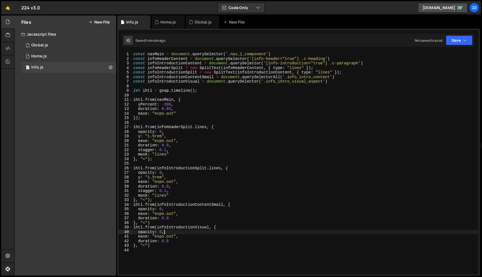
scroll to position [0, 2]
click at [176, 240] on div "const navMain = document . querySelector ( '.nav_1_component' ) const infoHeade…" at bounding box center [305, 168] width 346 height 232
click at [334, 192] on div "const navMain = document . querySelector ( '.nav_1_component' ) const infoHeade…" at bounding box center [305, 168] width 346 height 232
click at [213, 67] on div "const navMain = document . querySelector ( '.nav_1_component' ) const infoHeade…" at bounding box center [305, 168] width 346 height 232
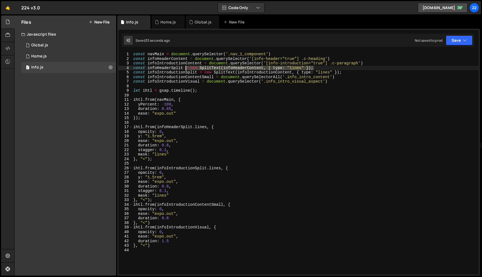
drag, startPoint x: 317, startPoint y: 67, endPoint x: 184, endPoint y: 68, distance: 133.5
click at [184, 68] on div "const navMain = document . querySelector ( '.nav_1_component' ) const infoHeade…" at bounding box center [305, 168] width 346 height 232
click at [346, 83] on div "const navMain = document . querySelector ( '.nav_1_component' ) const infoHeade…" at bounding box center [305, 168] width 346 height 232
type textarea "const infoIntroductionVisual = document.querySelector('.info_intro_visual_aspec…"
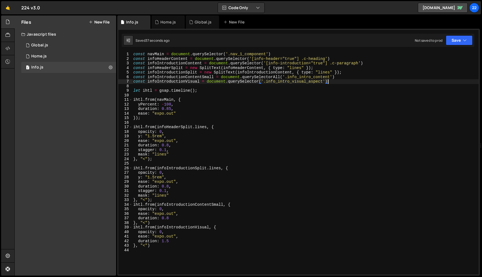
click at [171, 270] on div "const navMain = document . querySelector ( '.nav_1_component' ) const infoHeade…" at bounding box center [305, 168] width 346 height 232
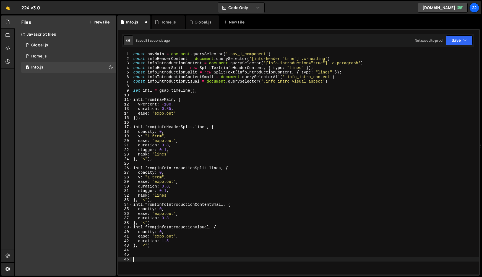
paste textarea "info_intro_wrap"
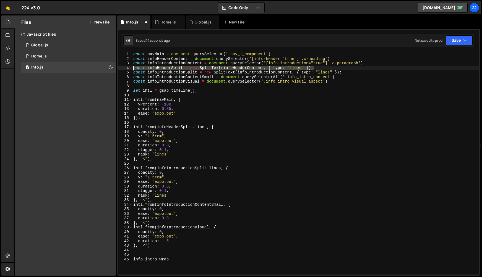
drag, startPoint x: 288, startPoint y: 68, endPoint x: 127, endPoint y: 66, distance: 161.4
click at [127, 66] on div "info_intro_wrap 1 2 3 4 5 6 7 8 9 10 11 12 13 14 15 16 17 18 19 20 21 22 23 24 …" at bounding box center [298, 163] width 360 height 223
type textarea "const infoHeaderSplit = new SplitText(infoHeaderContent, { type: "lines" });"
click at [342, 59] on div "const navMain = document . querySelector ( '.nav_1_component' ) const infoHeade…" at bounding box center [305, 168] width 346 height 232
type textarea "const infoHeaderContent = document.querySelector('[info-header="true"] .c-headi…"
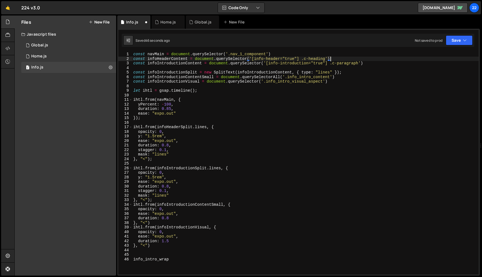
paste textarea "const infoHeaderSplit = new SplitText(infoHeaderContent, { type: "lines" });"
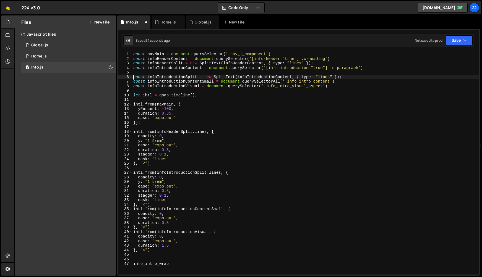
click at [133, 77] on div "const navMain = document . querySelector ( '.nav_1_component' ) const infoHeade…" at bounding box center [305, 168] width 346 height 232
type textarea "const infoIntroductionSplit = new SplitText(infoIntroductionContent, { type: "l…"
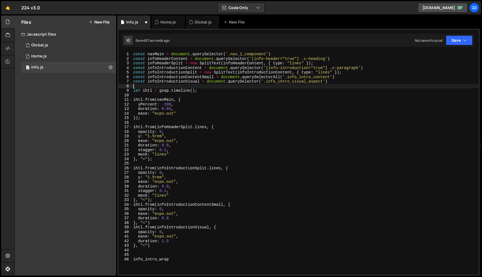
click at [263, 87] on div "const navMain = document . querySelector ( '.nav_1_component' ) const infoHeade…" at bounding box center [305, 168] width 346 height 232
drag, startPoint x: 328, startPoint y: 66, endPoint x: 267, endPoint y: 68, distance: 60.5
click at [267, 68] on div "const navMain = document . querySelector ( '.nav_1_component' ) const infoHeade…" at bounding box center [305, 168] width 346 height 232
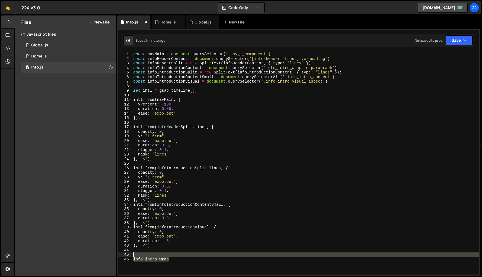
drag, startPoint x: 171, startPoint y: 258, endPoint x: 109, endPoint y: 256, distance: 62.5
click at [109, 256] on div "Files New File Javascript files 1 Global.js 0 1 Home.js 0 1 Info.js 0 CSS files" at bounding box center [247, 145] width 467 height 261
type textarea "info_intro_wrap"
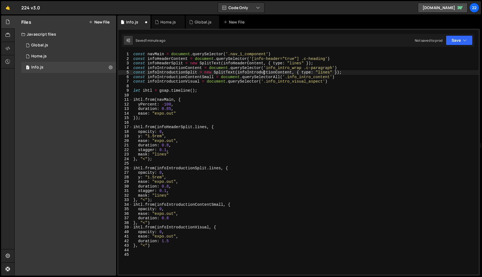
click at [264, 74] on div "const navMain = document . querySelector ( '.nav_1_component' ) const infoHeade…" at bounding box center [305, 168] width 346 height 232
drag, startPoint x: 203, startPoint y: 67, endPoint x: 153, endPoint y: 69, distance: 50.1
click at [147, 69] on div "const navMain = document . querySelector ( '.nav_1_component' ) const infoHeade…" at bounding box center [305, 168] width 346 height 232
click at [292, 72] on div "const navMain = document . querySelector ( '.nav_1_component' ) const infoHeade…" at bounding box center [305, 168] width 346 height 232
drag, startPoint x: 292, startPoint y: 73, endPoint x: 238, endPoint y: 74, distance: 54.2
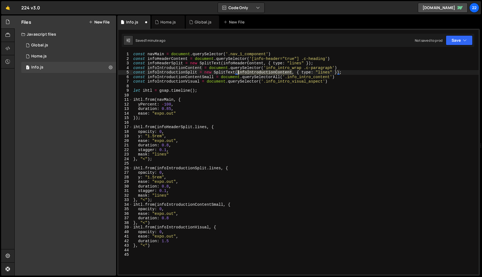
click at [238, 74] on div "const navMain = document . querySelector ( '.nav_1_component' ) const infoHeade…" at bounding box center [305, 168] width 346 height 232
paste textarea "ihtl.from(navMain, {"
click at [315, 100] on div "const navMain = document . querySelector ( '.nav_1_component' ) const infoHeade…" at bounding box center [305, 168] width 346 height 232
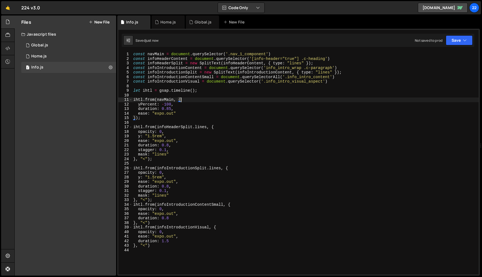
click at [285, 78] on div "const navMain = document . querySelector ( '.nav_1_component' ) const infoHeade…" at bounding box center [305, 168] width 346 height 232
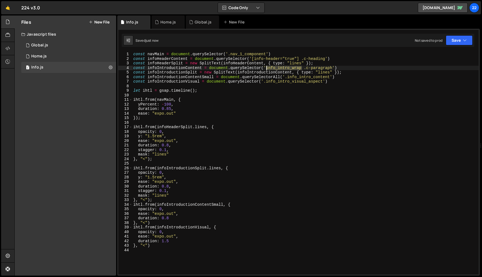
drag, startPoint x: 302, startPoint y: 68, endPoint x: 266, endPoint y: 69, distance: 35.7
click at [266, 69] on div "const navMain = document . querySelector ( '.nav_1_component' ) const infoHeade…" at bounding box center [305, 168] width 346 height 232
click at [285, 78] on div "const navMain = document . querySelector ( '.nav_1_component' ) const infoHeade…" at bounding box center [305, 168] width 346 height 232
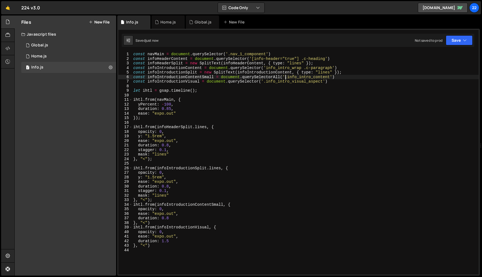
paste textarea "info_intro_wrap"
drag, startPoint x: 264, startPoint y: 83, endPoint x: 265, endPoint y: 94, distance: 10.5
click at [264, 83] on div "const navMain = document . querySelector ( '.nav_1_component' ) const infoHeade…" at bounding box center [305, 168] width 346 height 232
paste textarea "info_intro_wrap"
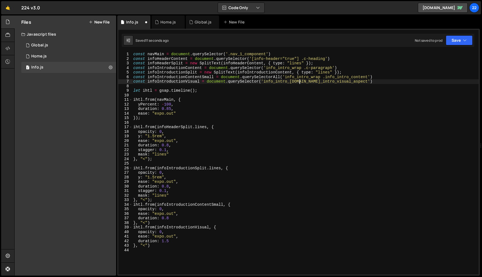
type textarea "const infoIntroductionVisual = document.querySelector('info_intro_wrap .info_in…"
click at [271, 97] on div "const navMain = document . querySelector ( '.nav_1_component' ) const infoHeade…" at bounding box center [305, 168] width 346 height 232
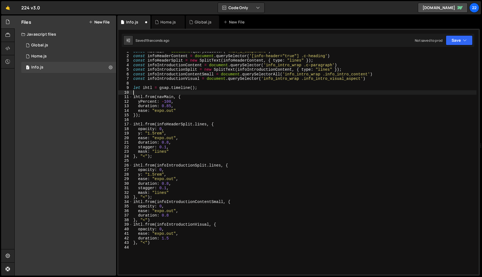
scroll to position [4, 0]
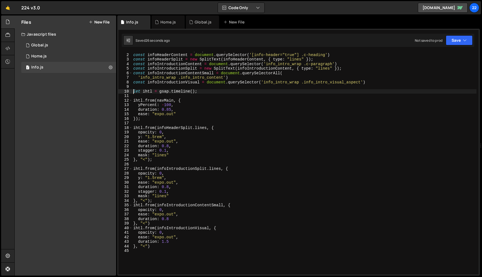
click at [138, 78] on div "const navMain = document . querySelector ( '.nav_1_component' ) const infoHeade…" at bounding box center [304, 163] width 344 height 230
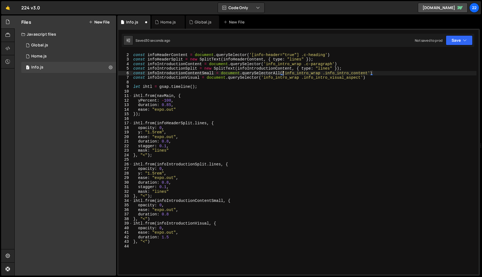
click at [228, 72] on div "const navMain = document . querySelector ( '.nav_1_component' ) const infoHeade…" at bounding box center [304, 163] width 344 height 230
drag, startPoint x: 300, startPoint y: 77, endPoint x: 292, endPoint y: 77, distance: 8.6
click at [284, 78] on div "const navMain = document . querySelector ( '.nav_1_component' ) const infoHeade…" at bounding box center [304, 163] width 344 height 230
drag, startPoint x: 310, startPoint y: 78, endPoint x: 313, endPoint y: 78, distance: 3.3
click at [311, 78] on div "const navMain = document . querySelector ( '.nav_1_component' ) const infoHeade…" at bounding box center [304, 163] width 344 height 230
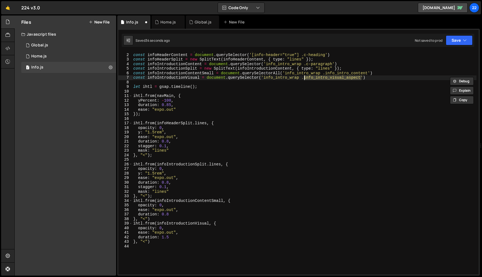
drag, startPoint x: 344, startPoint y: 78, endPoint x: 304, endPoint y: 78, distance: 39.8
click at [304, 78] on div "const navMain = document . querySelector ( '.nav_1_component' ) const infoHeade…" at bounding box center [304, 163] width 344 height 230
paste textarea "'info_intro_wrap .info_intro_conten"
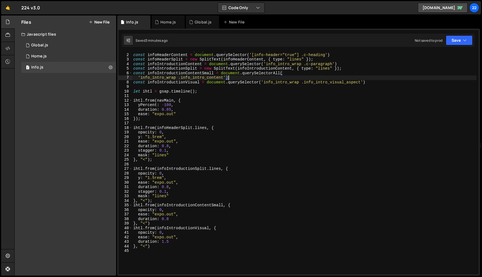
click at [258, 140] on div "const navMain = document . querySelector ( '.nav_1_component' ) const infoHeade…" at bounding box center [304, 163] width 344 height 230
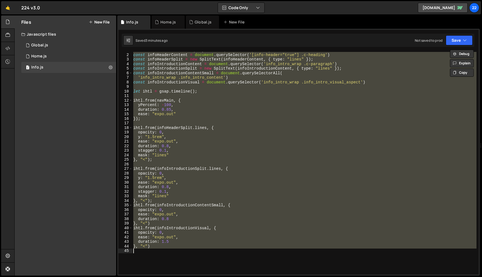
drag, startPoint x: 300, startPoint y: 122, endPoint x: 286, endPoint y: 113, distance: 16.1
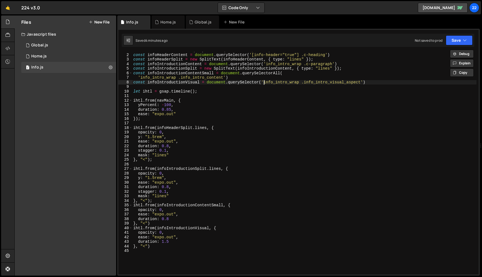
drag, startPoint x: 264, startPoint y: 83, endPoint x: 263, endPoint y: 88, distance: 5.1
click at [264, 84] on div "const navMain = document . querySelector ( '.nav_1_component' ) const infoHeade…" at bounding box center [304, 163] width 344 height 230
click at [266, 65] on div "const navMain = document . querySelector ( '.nav_1_component' ) const infoHeade…" at bounding box center [304, 163] width 344 height 230
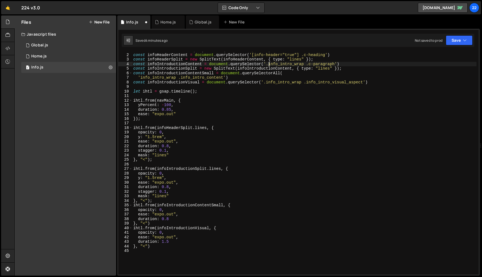
scroll to position [0, 0]
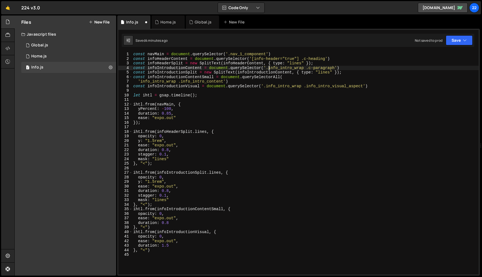
click at [140, 82] on div "const navMain = document . querySelector ( '.nav_1_component' ) const infoHeade…" at bounding box center [305, 168] width 346 height 232
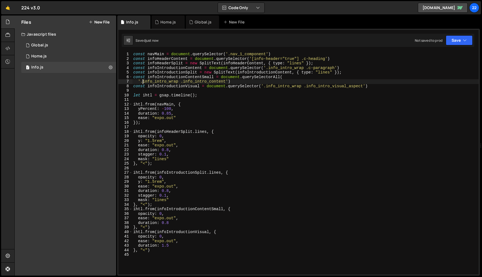
drag, startPoint x: 139, startPoint y: 81, endPoint x: 139, endPoint y: 86, distance: 5.3
click at [139, 81] on div "const navMain = document . querySelector ( '.nav_1_component' ) const infoHeade…" at bounding box center [305, 168] width 346 height 232
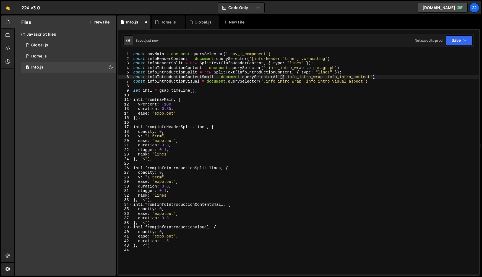
click at [280, 77] on div "const navMain = document . querySelector ( '.nav_1_component' ) const infoHeade…" at bounding box center [305, 168] width 346 height 232
click at [302, 92] on div "const navMain = document . querySelector ( '.nav_1_component' ) const infoHeade…" at bounding box center [305, 168] width 346 height 232
click at [277, 77] on div "const navMain = document . querySelector ( '.nav_1_component' ) const infoHeade…" at bounding box center [305, 168] width 346 height 232
click at [236, 103] on div "const navMain = document . querySelector ( '.nav_1_component' ) const infoHeade…" at bounding box center [305, 168] width 346 height 232
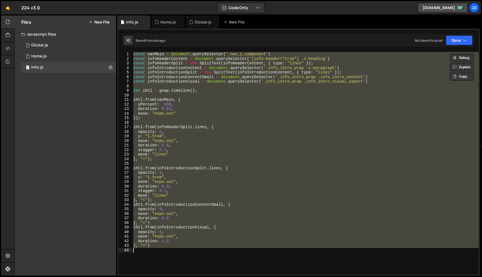
click at [155, 244] on div "const navMain = document . querySelector ( '.nav_1_component' ) const infoHeade…" at bounding box center [305, 163] width 346 height 223
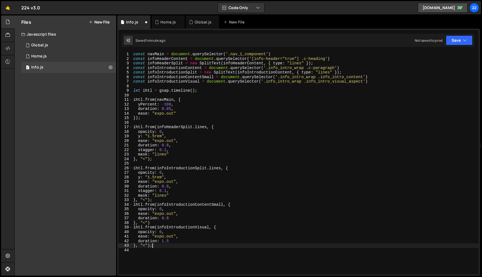
click at [159, 222] on div "const navMain = document . querySelector ( '.nav_1_component' ) const infoHeade…" at bounding box center [305, 168] width 346 height 232
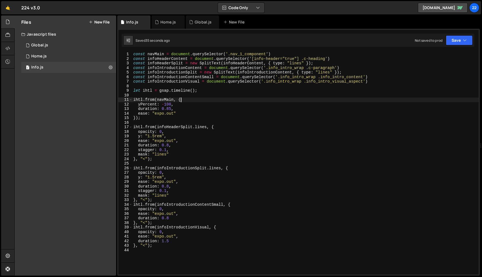
click at [291, 98] on div "const navMain = document . querySelector ( '.nav_1_component' ) const infoHeade…" at bounding box center [305, 168] width 346 height 232
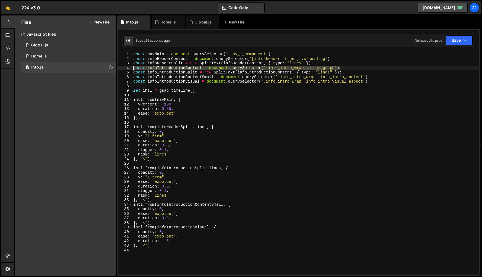
drag, startPoint x: 347, startPoint y: 66, endPoint x: 133, endPoint y: 67, distance: 214.2
click at [132, 68] on div "ihtl.from(navMain, { 1 2 3 4 5 6 7 8 9 10 11 12 13 14 15 16 17 18 19 20 21 22 2…" at bounding box center [298, 163] width 360 height 223
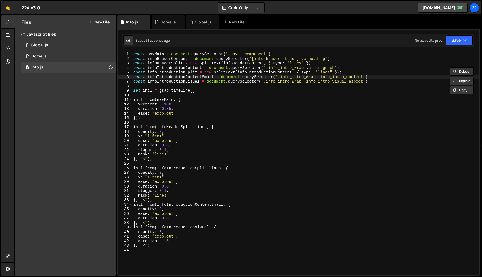
click at [216, 75] on div "const navMain = document . querySelector ( '.nav_1_component' ) const infoHeade…" at bounding box center [305, 168] width 346 height 232
drag, startPoint x: 227, startPoint y: 72, endPoint x: 353, endPoint y: 73, distance: 126.0
click at [353, 73] on div "const navMain = document . querySelector ( '.nav_1_component' ) const infoHeade…" at bounding box center [305, 168] width 346 height 232
type textarea "const infoIntroductionSplit = new SplitText(infoIntroductionContent, { type: "l…"
click at [163, 72] on div "const navMain = document . querySelector ( '.nav_1_component' ) const infoHeade…" at bounding box center [305, 168] width 346 height 232
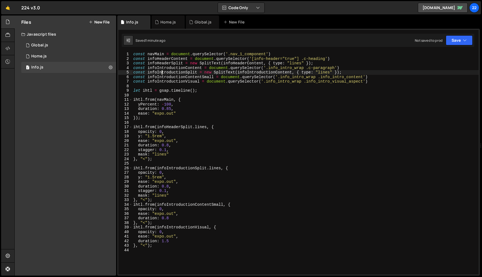
click at [245, 121] on div "const navMain = document . querySelector ( '.nav_1_component' ) const infoHeade…" at bounding box center [305, 168] width 346 height 232
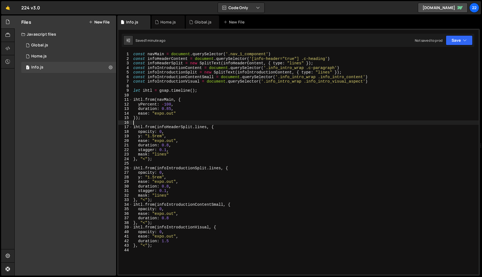
click at [133, 205] on div "const navMain = document . querySelector ( '.nav_1_component' ) const infoHeade…" at bounding box center [305, 168] width 346 height 232
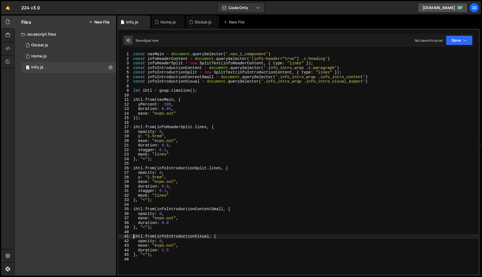
click at [308, 193] on div "const navMain = document . querySelector ( '.nav_1_component' ) const infoHeade…" at bounding box center [305, 168] width 346 height 232
click at [273, 89] on div "const navMain = document . querySelector ( '.nav_1_component' ) const infoHeade…" at bounding box center [305, 168] width 346 height 232
click at [290, 175] on div "const navMain = document . querySelector ( '.nav_1_component' ) const infoHeade…" at bounding box center [305, 168] width 346 height 232
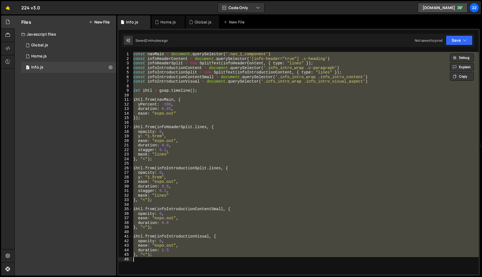
click at [299, 82] on div "const navMain = document . querySelector ( '.nav_1_component' ) const infoHeade…" at bounding box center [305, 163] width 346 height 223
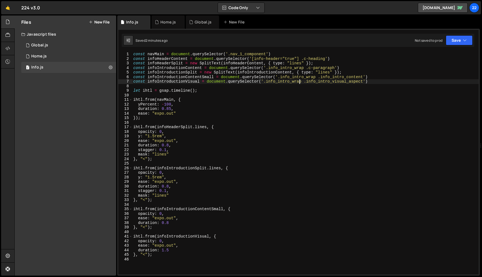
drag, startPoint x: 274, startPoint y: 78, endPoint x: 272, endPoint y: 85, distance: 7.2
click at [273, 79] on div "const navMain = document . querySelector ( '.nav_1_component' ) const infoHeade…" at bounding box center [305, 168] width 346 height 232
type textarea "const infoIntroductionContentSmall = document.querySelectorAll("
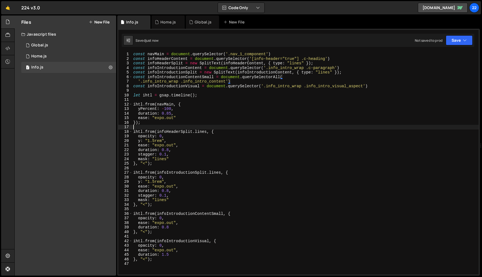
drag, startPoint x: 247, startPoint y: 125, endPoint x: 88, endPoint y: 164, distance: 163.7
click at [244, 126] on div "const navMain = document . querySelector ( '.nav_1_component' ) const infoHeade…" at bounding box center [305, 168] width 346 height 232
click at [290, 124] on div "const navMain = document . querySelector ( '.nav_1_component' ) const infoHeade…" at bounding box center [305, 168] width 346 height 232
click at [250, 86] on div "const navMain = document . querySelector ( '.nav_1_component' ) const infoHeade…" at bounding box center [305, 168] width 346 height 232
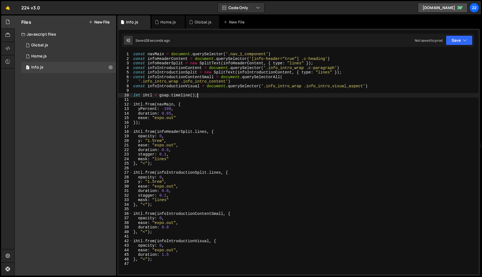
click at [248, 96] on div "const navMain = document . querySelector ( '.nav_1_component' ) const infoHeade…" at bounding box center [305, 168] width 346 height 232
click at [222, 69] on div "const navMain = document . querySelector ( '.nav_1_component' ) const infoHeade…" at bounding box center [305, 168] width 346 height 232
click at [297, 138] on div "const navMain = document . querySelector ( '.nav_1_component' ) const infoHeade…" at bounding box center [305, 168] width 346 height 232
drag, startPoint x: 304, startPoint y: 67, endPoint x: 266, endPoint y: 68, distance: 38.1
click at [266, 68] on div "const navMain = document . querySelector ( '.nav_1_component' ) const infoHeade…" at bounding box center [305, 168] width 346 height 232
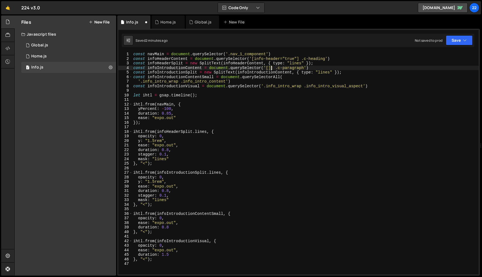
scroll to position [0, 9]
paste textarea "info-introduction"
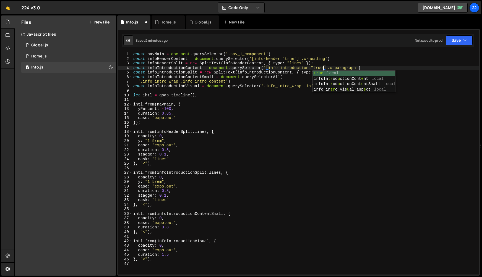
type textarea "const infoIntroductionContent = document.querySelector('[info-introduction="tru…"
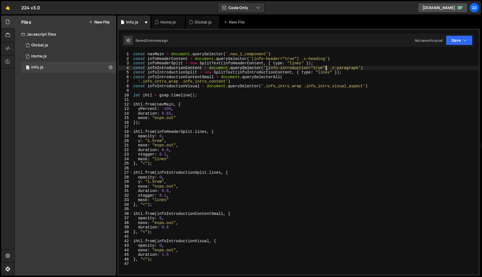
click at [280, 91] on div "const navMain = document . querySelector ( '.nav_1_component' ) const infoHeade…" at bounding box center [305, 168] width 346 height 232
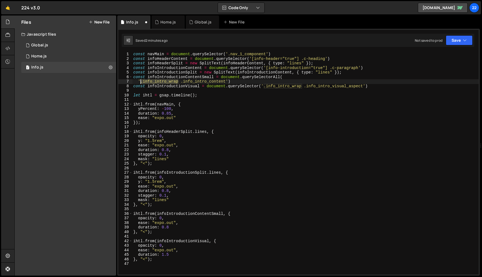
drag, startPoint x: 179, startPoint y: 81, endPoint x: 141, endPoint y: 83, distance: 37.9
click at [141, 83] on div "const navMain = document . querySelector ( '.nav_1_component' ) const infoHeade…" at bounding box center [305, 168] width 346 height 232
paste textarea "info-introduction"
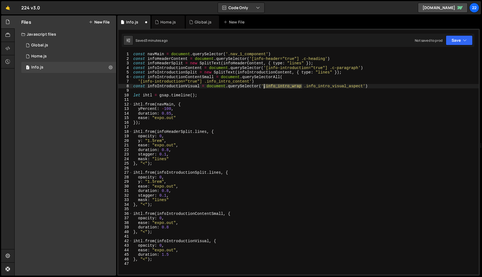
drag, startPoint x: 302, startPoint y: 86, endPoint x: 264, endPoint y: 87, distance: 38.4
click at [264, 87] on div "const navMain = document . querySelector ( '.nav_1_component' ) const infoHeade…" at bounding box center [305, 168] width 346 height 232
drag, startPoint x: 304, startPoint y: 86, endPoint x: 267, endPoint y: 86, distance: 37.3
click at [267, 86] on div "const navMain = document . querySelector ( '.nav_1_component' ) const infoHeade…" at bounding box center [305, 168] width 346 height 232
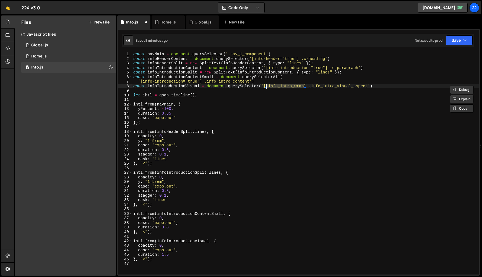
paste textarea "info-introduction"
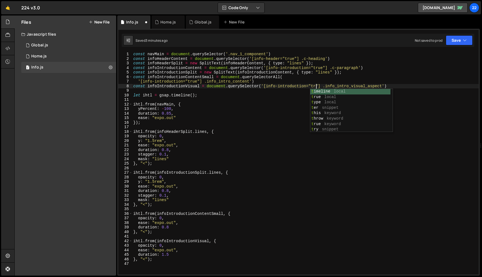
scroll to position [0, 13]
click at [288, 137] on div "const navMain = document . querySelector ( '.nav_1_component' ) const infoHeade…" at bounding box center [305, 168] width 346 height 232
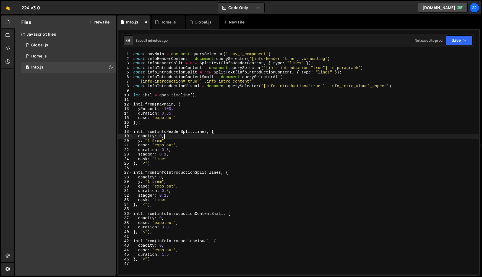
scroll to position [0, 2]
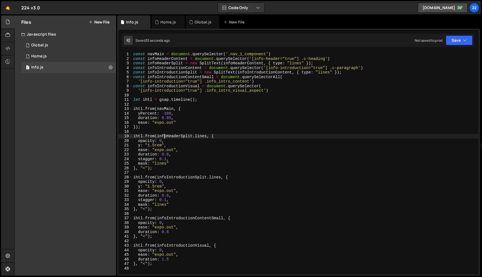
click at [303, 162] on div "const navMain = document . querySelector ( '.nav_1_component' ) const infoHeade…" at bounding box center [305, 168] width 346 height 232
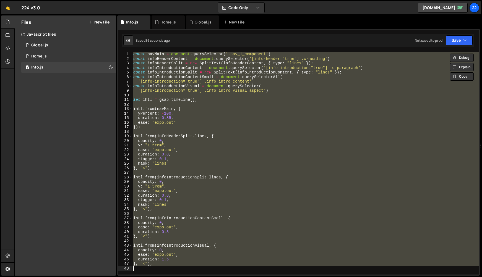
scroll to position [0, 1]
click at [265, 82] on div "const navMain = document . querySelector ( '.nav_1_component' ) const infoHeade…" at bounding box center [305, 163] width 346 height 223
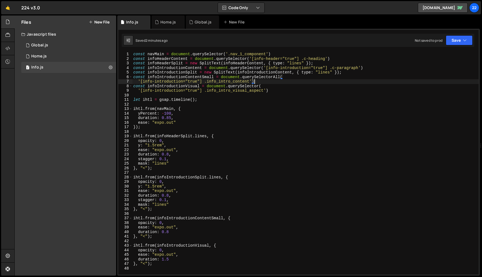
click at [229, 79] on div "const navMain = document . querySelector ( '.nav_1_component' ) const infoHeade…" at bounding box center [305, 168] width 346 height 232
click at [195, 78] on div "const navMain = document . querySelector ( '.nav_1_component' ) const infoHeade…" at bounding box center [305, 168] width 346 height 232
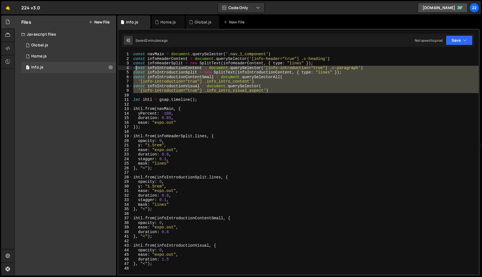
drag, startPoint x: 245, startPoint y: 83, endPoint x: 135, endPoint y: 69, distance: 111.8
click at [135, 69] on div "const navMain = document . querySelector ( '.nav_1_component' ) const infoHeade…" at bounding box center [305, 168] width 346 height 232
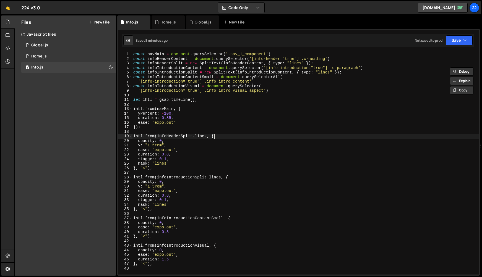
drag, startPoint x: 234, startPoint y: 134, endPoint x: 234, endPoint y: 128, distance: 6.1
click at [235, 130] on div "const navMain = document . querySelector ( '.nav_1_component' ) const infoHeade…" at bounding box center [305, 168] width 346 height 232
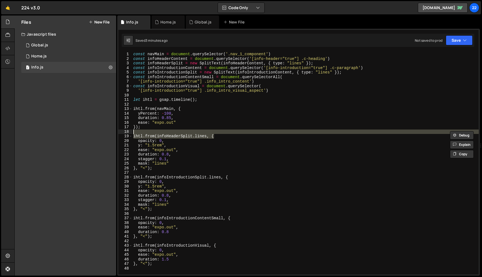
click at [133, 55] on div "const navMain = document . querySelector ( '.nav_1_component' ) const infoHeade…" at bounding box center [305, 168] width 346 height 232
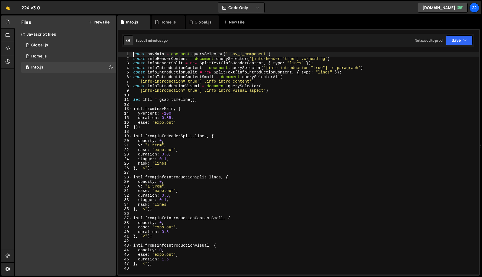
type textarea "const navMain = document.querySelector('.nav_1_component')"
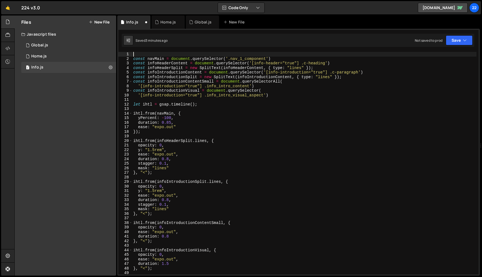
scroll to position [0, 0]
paste textarea "});"
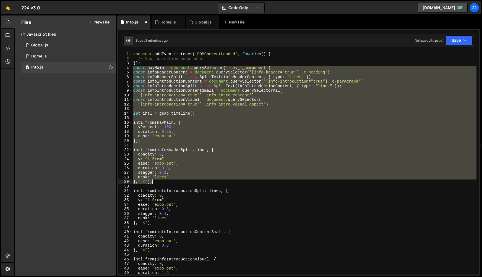
scroll to position [12, 0]
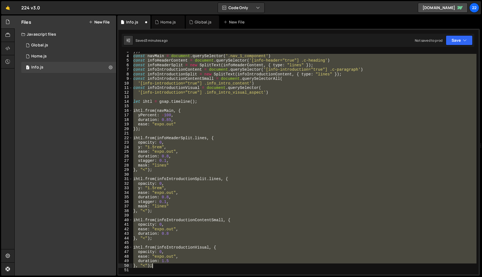
drag, startPoint x: 133, startPoint y: 74, endPoint x: 188, endPoint y: 268, distance: 201.4
click at [188, 268] on div "}) ; const navMain = document . querySelector ( '.nav_1_component' ) const info…" at bounding box center [304, 164] width 344 height 230
type textarea "duration: 1.5 }, "<");"
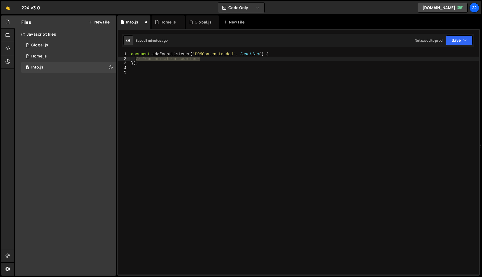
drag, startPoint x: 205, startPoint y: 60, endPoint x: 135, endPoint y: 59, distance: 69.4
click at [135, 59] on div "document . addEventListener ( 'DOMContentLoaded' , function ( ) { // Your anima…" at bounding box center [304, 168] width 348 height 232
paste textarea "}, "<");"
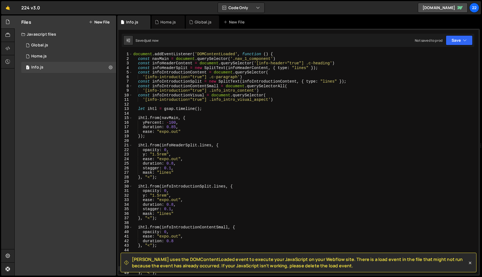
type textarea "});"
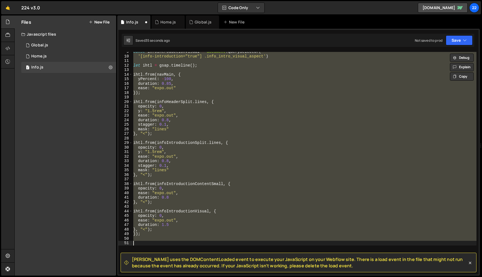
scroll to position [0, 0]
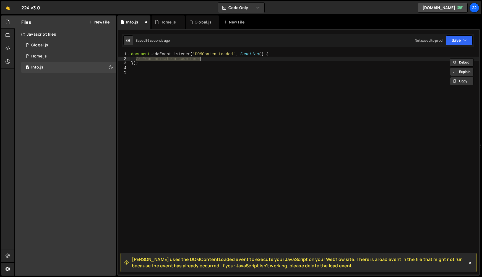
type textarea "duration: 1.5 }, "<");"
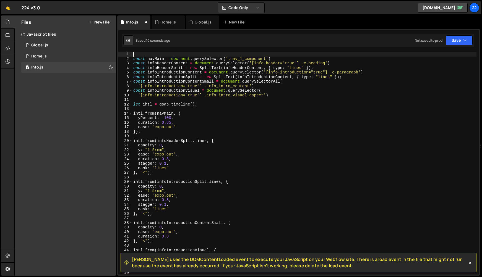
type textarea "const navMain = document.querySelector('.nav_1_component')"
